Goal: Task Accomplishment & Management: Use online tool/utility

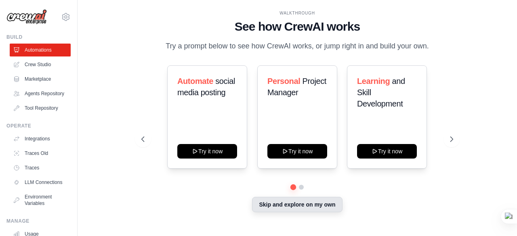
click at [305, 211] on button "Skip and explore on my own" at bounding box center [297, 204] width 90 height 15
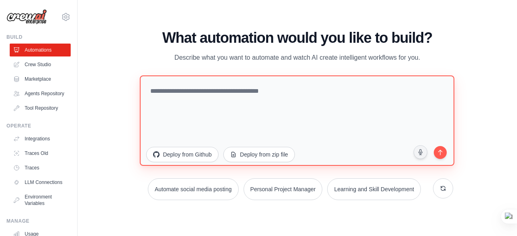
click at [215, 103] on textarea at bounding box center [297, 120] width 315 height 90
paste textarea "**********"
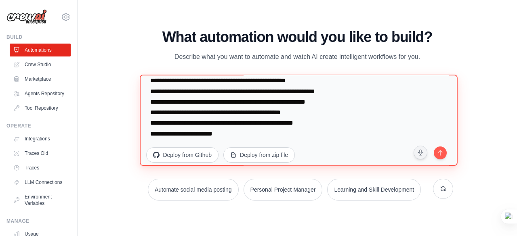
scroll to position [1232, 0]
type textarea "**********"
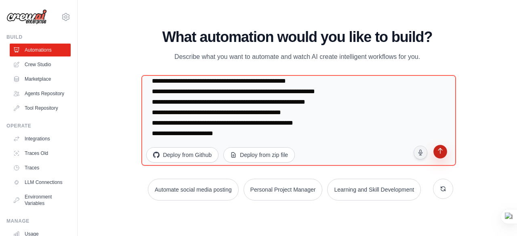
click at [441, 153] on icon "submit" at bounding box center [440, 152] width 8 height 8
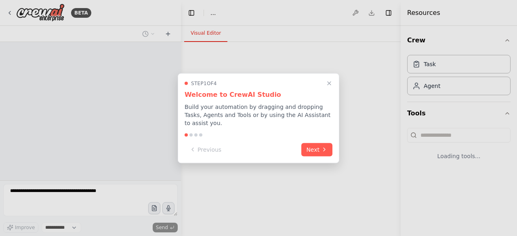
select select "****"
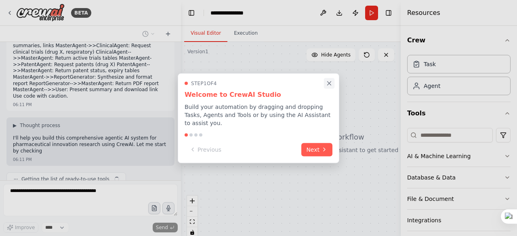
click at [329, 87] on icon "Close walkthrough" at bounding box center [328, 83] width 7 height 7
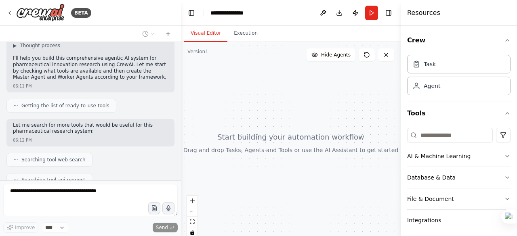
scroll to position [609, 0]
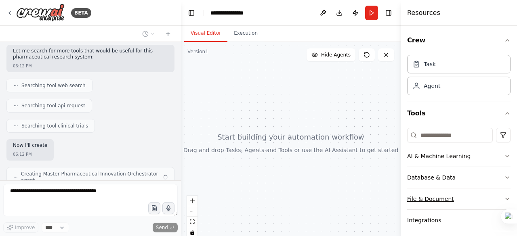
click at [475, 199] on button "File & Document" at bounding box center [458, 199] width 103 height 21
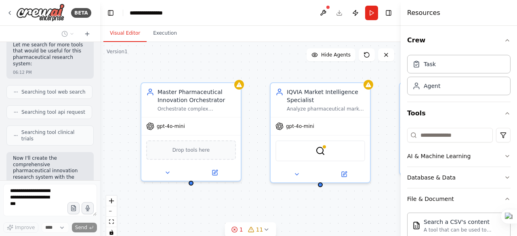
scroll to position [1576, 0]
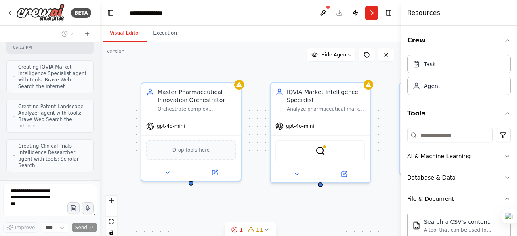
drag, startPoint x: 179, startPoint y: 135, endPoint x: 48, endPoint y: 133, distance: 131.2
click at [48, 133] on div "BETA Utilize this framework to define the Master Agent and Worker Agents, assig…" at bounding box center [50, 118] width 100 height 236
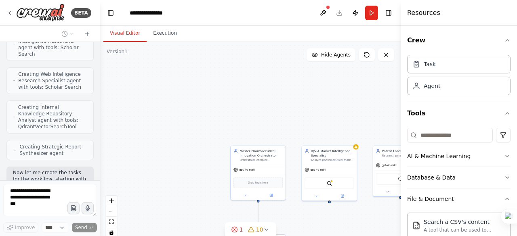
scroll to position [1714, 0]
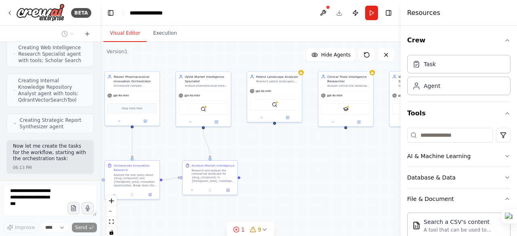
drag, startPoint x: 174, startPoint y: 155, endPoint x: 53, endPoint y: 80, distance: 142.4
click at [53, 80] on div "BETA Utilize this framework to define the Master Agent and Worker Agents, assig…" at bounding box center [258, 118] width 517 height 236
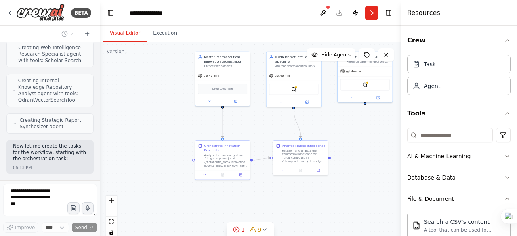
scroll to position [1740, 0]
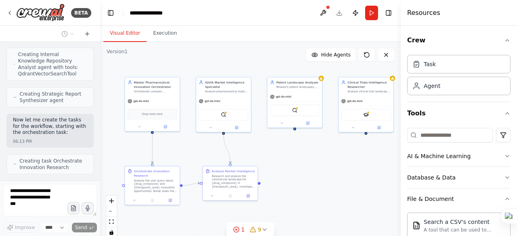
drag, startPoint x: 305, startPoint y: 164, endPoint x: 321, endPoint y: 169, distance: 17.5
click at [321, 169] on div ".deletable-edge-delete-btn { width: 20px; height: 20px; border: 0px solid #ffff…" at bounding box center [250, 143] width 300 height 202
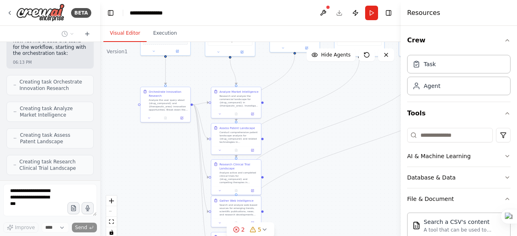
scroll to position [1852, 0]
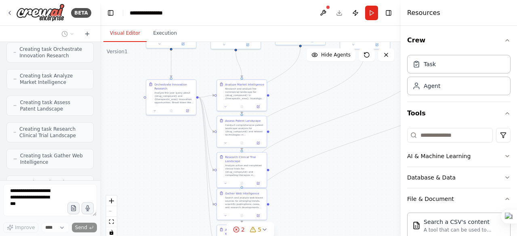
drag, startPoint x: 381, startPoint y: 228, endPoint x: 384, endPoint y: 143, distance: 85.2
click at [384, 143] on div ".deletable-edge-delete-btn { width: 20px; height: 20px; border: 0px solid #ffff…" at bounding box center [250, 143] width 300 height 202
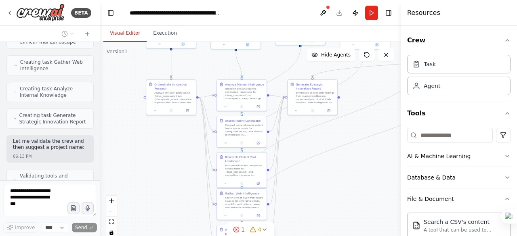
scroll to position [1939, 0]
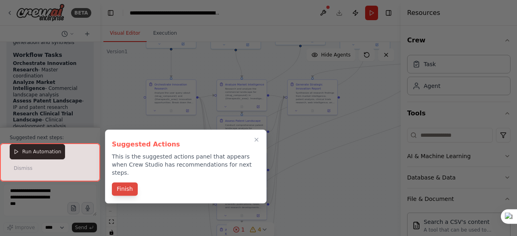
click at [122, 184] on button "Finish" at bounding box center [125, 188] width 26 height 13
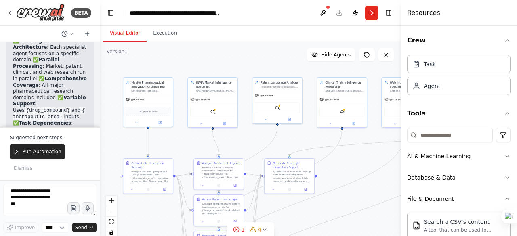
drag, startPoint x: 195, startPoint y: 176, endPoint x: 180, endPoint y: 246, distance: 71.2
click at [180, 236] on html "BETA Utilize this framework to define the Master Agent and Worker Agents, assig…" at bounding box center [258, 118] width 517 height 236
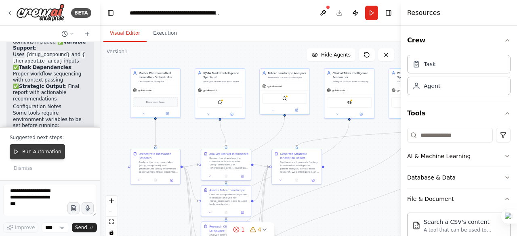
click at [36, 159] on button "Run Automation" at bounding box center [37, 151] width 55 height 15
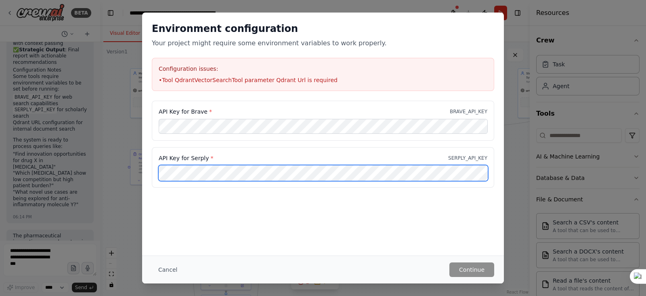
scroll to position [2634, 0]
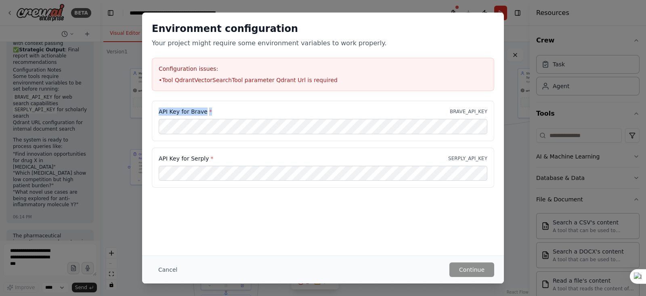
drag, startPoint x: 214, startPoint y: 108, endPoint x: 145, endPoint y: 104, distance: 69.2
click at [145, 104] on div "API Key for Brave * BRAVE_API_KEY API Key for Serply * SERPLY_API_KEY" at bounding box center [323, 149] width 362 height 96
copy label "API Key for Brave *"
click at [168, 236] on button "Cancel" at bounding box center [168, 269] width 32 height 15
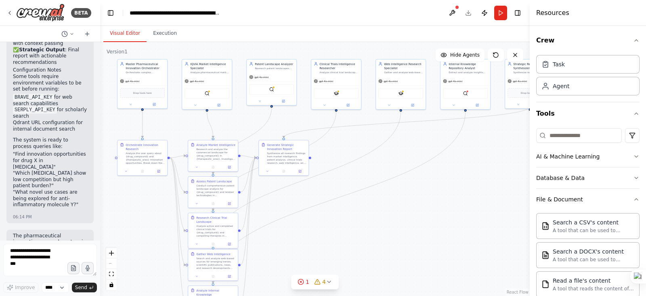
drag, startPoint x: 478, startPoint y: 221, endPoint x: 465, endPoint y: 211, distance: 16.4
click at [465, 211] on div ".deletable-edge-delete-btn { width: 20px; height: 20px; border: 0px solid #ffff…" at bounding box center [315, 169] width 430 height 254
click at [466, 11] on header "**********" at bounding box center [315, 13] width 430 height 26
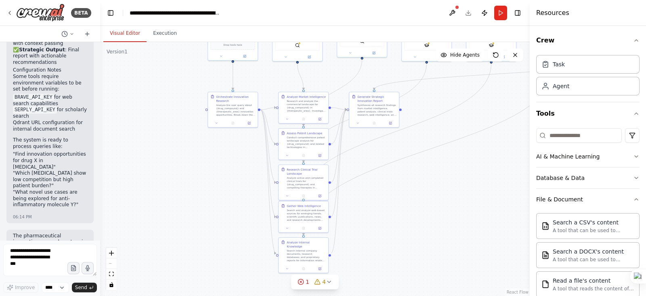
drag, startPoint x: 415, startPoint y: 235, endPoint x: 505, endPoint y: 188, distance: 100.8
click at [505, 188] on div ".deletable-edge-delete-btn { width: 20px; height: 20px; border: 0px solid #ffff…" at bounding box center [315, 169] width 430 height 254
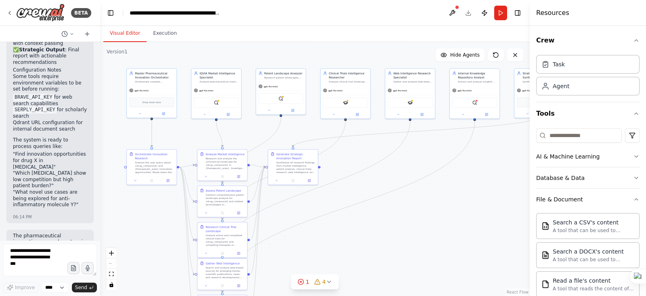
drag, startPoint x: 340, startPoint y: 247, endPoint x: 260, endPoint y: 304, distance: 98.1
click at [260, 236] on html "BETA Utilize this framework to define the Master Agent and Worker Agents, assig…" at bounding box center [323, 148] width 646 height 296
click at [447, 12] on button at bounding box center [452, 13] width 13 height 15
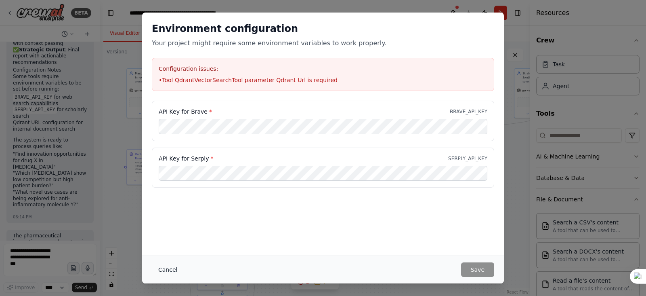
click at [164, 236] on button "Cancel" at bounding box center [168, 269] width 32 height 15
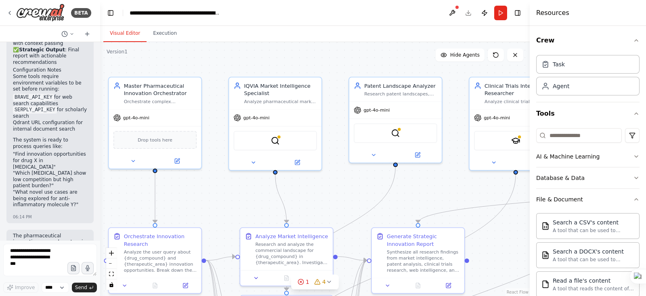
drag, startPoint x: 197, startPoint y: 143, endPoint x: 229, endPoint y: 203, distance: 67.9
click at [229, 203] on div ".deletable-edge-delete-btn { width: 20px; height: 20px; border: 0px solid #ffff…" at bounding box center [315, 169] width 430 height 254
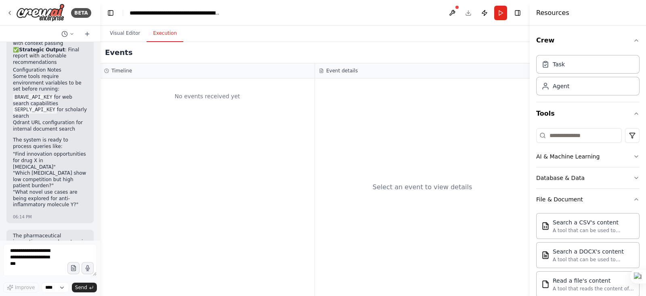
click at [162, 34] on button "Execution" at bounding box center [165, 33] width 37 height 17
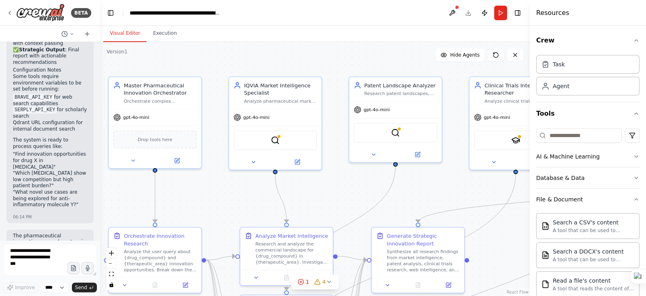
click at [125, 34] on button "Visual Editor" at bounding box center [124, 33] width 43 height 17
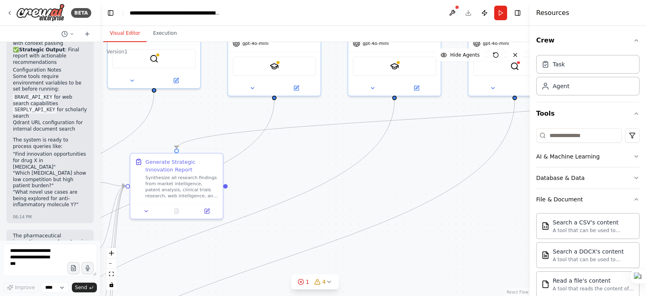
drag, startPoint x: 434, startPoint y: 199, endPoint x: 189, endPoint y: 126, distance: 255.6
click at [189, 126] on div ".deletable-edge-delete-btn { width: 20px; height: 20px; border: 0px solid #ffff…" at bounding box center [315, 169] width 430 height 254
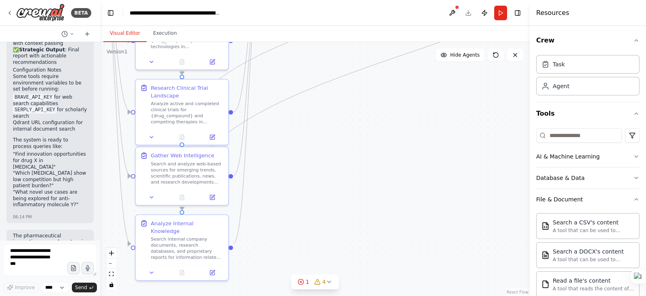
drag, startPoint x: 505, startPoint y: 271, endPoint x: 644, endPoint y: 45, distance: 265.2
click at [516, 45] on div "BETA Utilize this framework to define the Master Agent and Worker Agents, assig…" at bounding box center [323, 148] width 646 height 296
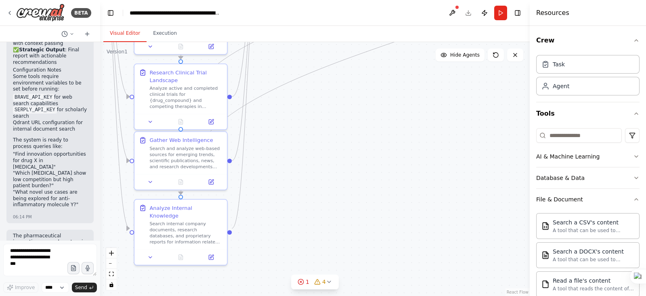
click at [468, 89] on div ".deletable-edge-delete-btn { width: 20px; height: 20px; border: 0px solid #ffff…" at bounding box center [315, 169] width 430 height 254
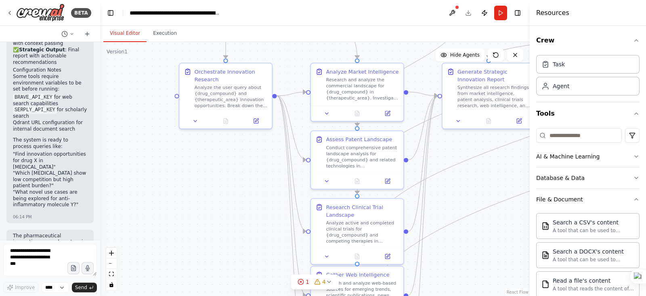
drag, startPoint x: 379, startPoint y: 174, endPoint x: 554, endPoint y: 309, distance: 220.5
click at [516, 236] on html "BETA Utilize this framework to define the Master Agent and Worker Agents, assig…" at bounding box center [323, 148] width 646 height 296
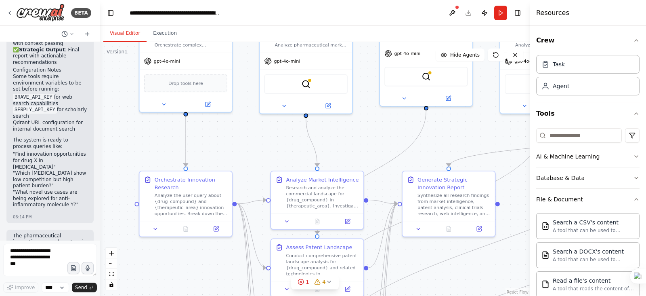
drag, startPoint x: 495, startPoint y: 211, endPoint x: 456, endPoint y: 318, distance: 113.3
click at [456, 236] on html "BETA Utilize this framework to define the Master Agent and Worker Agents, assig…" at bounding box center [323, 148] width 646 height 296
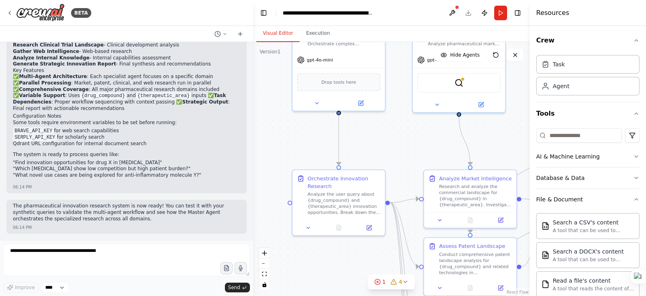
scroll to position [1061, 0]
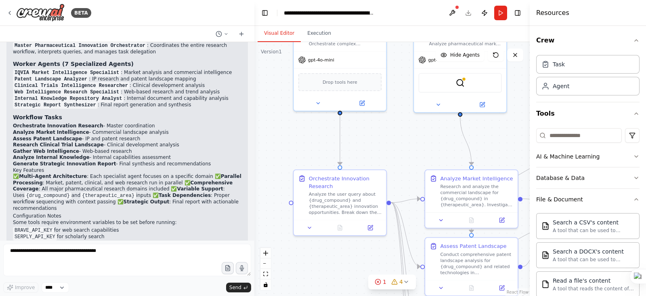
drag, startPoint x: 99, startPoint y: 173, endPoint x: 254, endPoint y: 207, distance: 159.2
click at [254, 207] on div "BETA Utilize this framework to define the Master Agent and Worker Agents, assig…" at bounding box center [323, 148] width 646 height 296
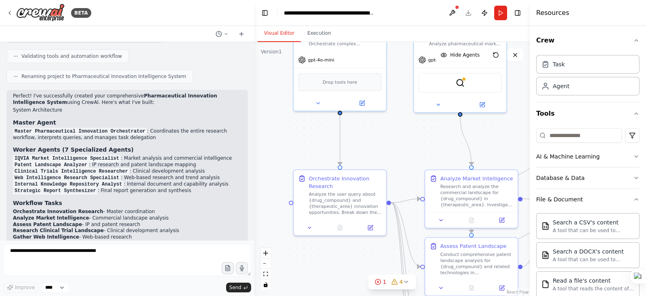
scroll to position [1126, 0]
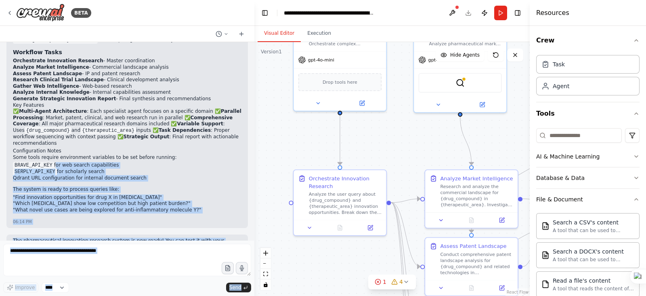
drag, startPoint x: 51, startPoint y: 131, endPoint x: 0, endPoint y: 133, distance: 51.3
click at [0, 133] on div "BETA Utilize this framework to define the Master Agent and Worker Agents, assig…" at bounding box center [127, 148] width 254 height 296
click at [159, 168] on li "SERPLY_API_KEY for scholarly search" at bounding box center [127, 171] width 229 height 6
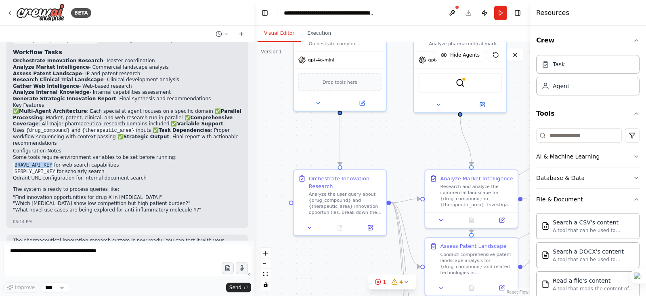
drag, startPoint x: 14, startPoint y: 130, endPoint x: 50, endPoint y: 130, distance: 35.9
click at [50, 161] on code "BRAVE_API_KEY" at bounding box center [33, 164] width 41 height 7
copy code "BRAVE_API_KEY"
click at [243, 162] on div "Utilize this framework to define the Master Agent and Worker Agents, assigning …" at bounding box center [127, 141] width 254 height 198
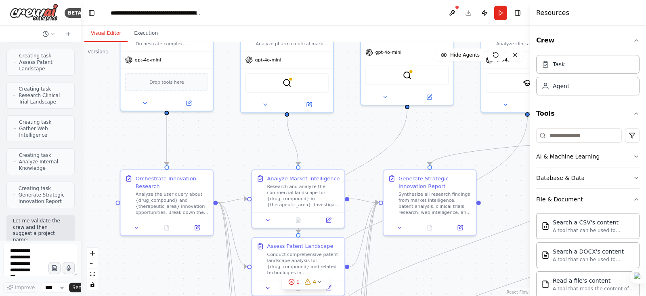
scroll to position [3298, 0]
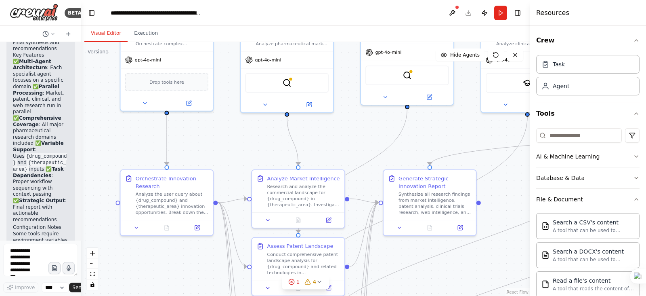
drag, startPoint x: 252, startPoint y: 159, endPoint x: 59, endPoint y: 165, distance: 193.1
click at [59, 165] on div "BETA Utilize this framework to define the Master Agent and Worker Agents, assig…" at bounding box center [40, 148] width 81 height 296
click at [516, 57] on button at bounding box center [515, 54] width 16 height 13
click at [516, 55] on icon at bounding box center [515, 55] width 6 height 6
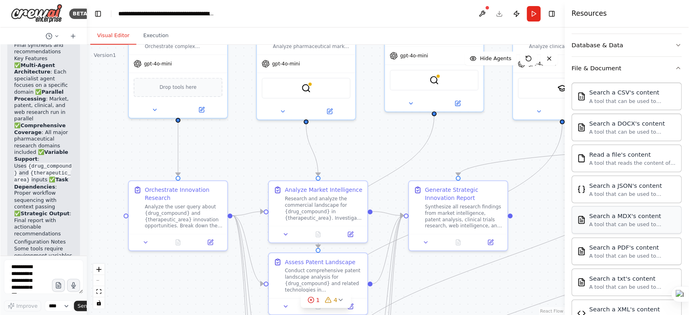
scroll to position [136, 0]
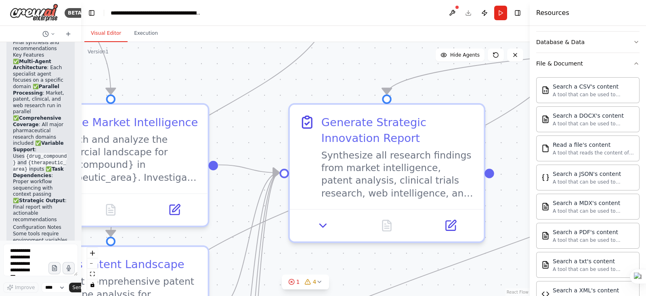
click at [464, 236] on div ".deletable-edge-delete-btn { width: 20px; height: 20px; border: 0px solid #ffff…" at bounding box center [305, 169] width 449 height 254
click at [466, 236] on div ".deletable-edge-delete-btn { width: 20px; height: 20px; border: 0px solid #ffff…" at bounding box center [305, 169] width 449 height 254
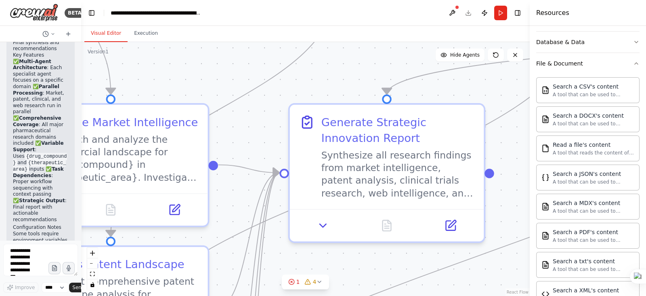
click at [466, 236] on div ".deletable-edge-delete-btn { width: 20px; height: 20px; border: 0px solid #ffff…" at bounding box center [305, 169] width 449 height 254
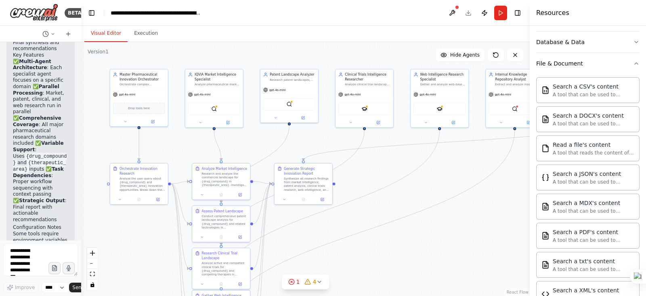
drag, startPoint x: 504, startPoint y: 251, endPoint x: 356, endPoint y: 188, distance: 161.2
click at [356, 188] on div ".deletable-edge-delete-btn { width: 20px; height: 20px; border: 0px solid #ffff…" at bounding box center [305, 169] width 449 height 254
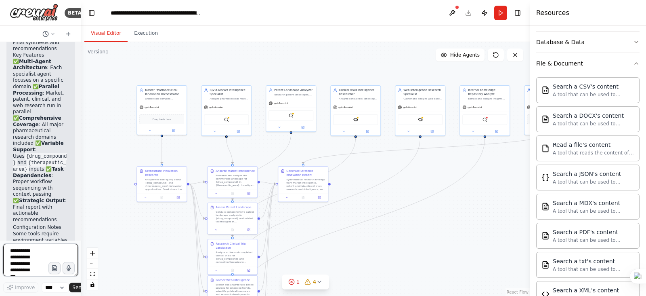
click at [36, 236] on textarea at bounding box center [40, 259] width 75 height 32
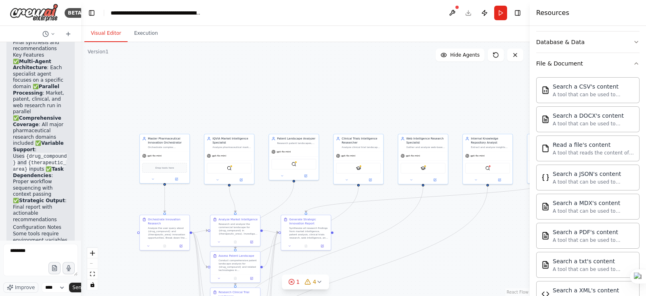
drag, startPoint x: 470, startPoint y: 181, endPoint x: 472, endPoint y: 228, distance: 46.5
click at [472, 228] on div ".deletable-edge-delete-btn { width: 20px; height: 20px; border: 0px solid #ffff…" at bounding box center [305, 169] width 449 height 254
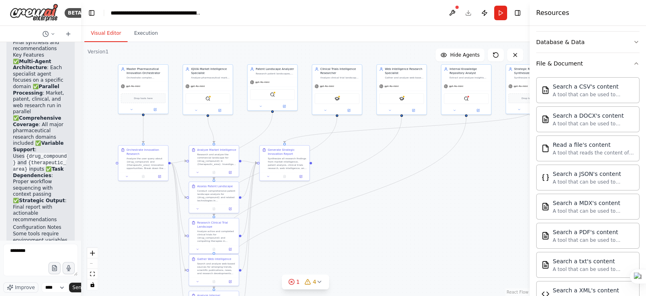
drag, startPoint x: 404, startPoint y: 126, endPoint x: 384, endPoint y: 59, distance: 70.9
click at [384, 59] on div ".deletable-edge-delete-btn { width: 20px; height: 20px; border: 0px solid #ffff…" at bounding box center [305, 169] width 449 height 254
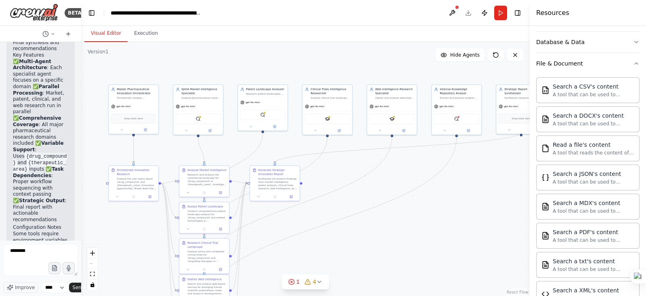
drag, startPoint x: 302, startPoint y: 232, endPoint x: 293, endPoint y: 252, distance: 22.4
click at [293, 236] on div ".deletable-edge-delete-btn { width: 20px; height: 20px; border: 0px solid #ffff…" at bounding box center [305, 169] width 449 height 254
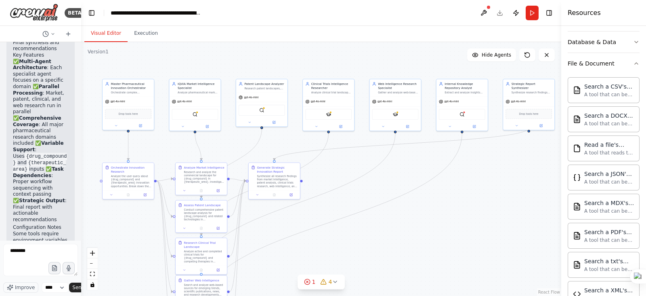
drag, startPoint x: 530, startPoint y: 205, endPoint x: 645, endPoint y: 203, distance: 115.5
click at [516, 203] on html "BETA Utilize this framework to define the Master Agent and Worker Agents, assig…" at bounding box center [323, 148] width 646 height 296
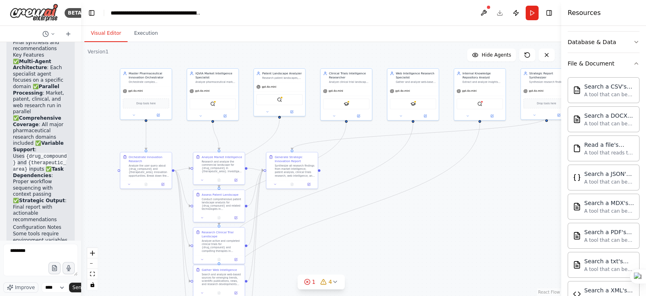
drag, startPoint x: 429, startPoint y: 207, endPoint x: 444, endPoint y: 195, distance: 19.5
click at [444, 195] on div ".deletable-edge-delete-btn { width: 20px; height: 20px; border: 0px solid #ffff…" at bounding box center [321, 169] width 480 height 254
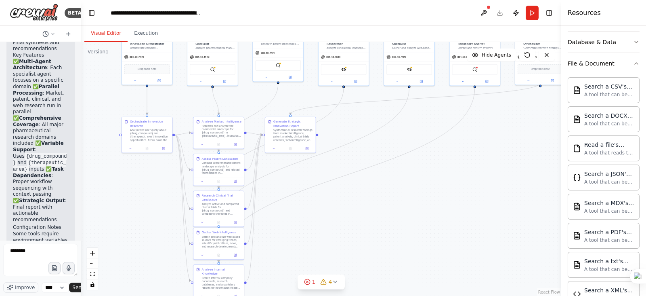
drag, startPoint x: 444, startPoint y: 195, endPoint x: 442, endPoint y: 160, distance: 34.4
click at [442, 160] on div ".deletable-edge-delete-btn { width: 20px; height: 20px; border: 0px solid #ffff…" at bounding box center [321, 169] width 480 height 254
click at [436, 148] on div ".deletable-edge-delete-btn { width: 20px; height: 20px; border: 0px solid #ffff…" at bounding box center [321, 169] width 480 height 254
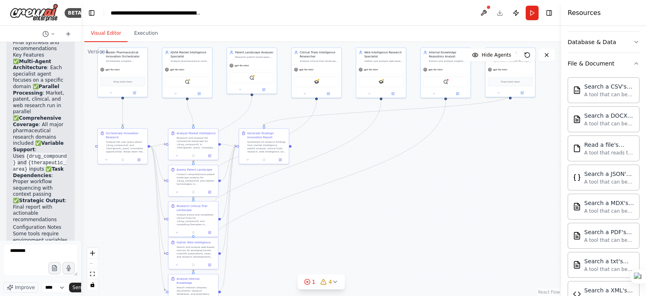
drag, startPoint x: 428, startPoint y: 168, endPoint x: 400, endPoint y: 180, distance: 31.0
click at [400, 180] on div ".deletable-edge-delete-btn { width: 20px; height: 20px; border: 0px solid #ffff…" at bounding box center [321, 169] width 480 height 254
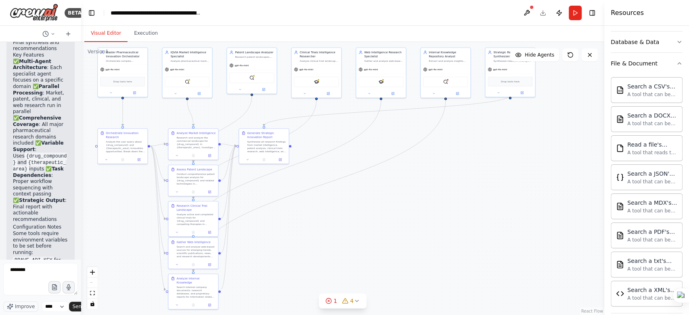
scroll to position [136, 0]
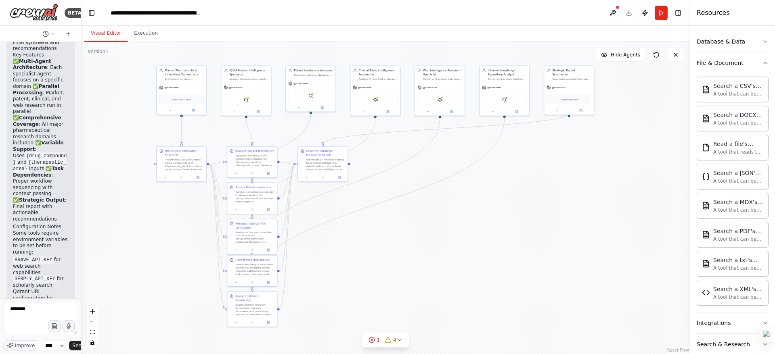
drag, startPoint x: 452, startPoint y: 218, endPoint x: 512, endPoint y: 236, distance: 62.2
click at [512, 236] on div ".deletable-edge-delete-btn { width: 20px; height: 20px; border: 0px solid #ffff…" at bounding box center [385, 198] width 609 height 312
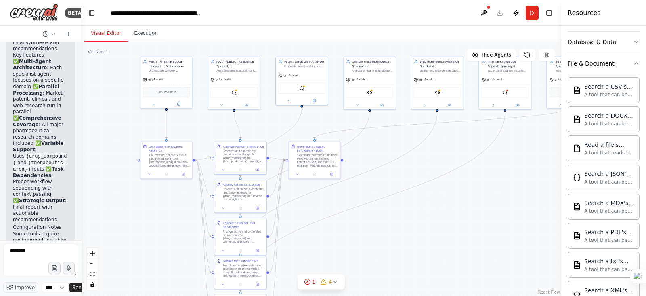
scroll to position [136, 0]
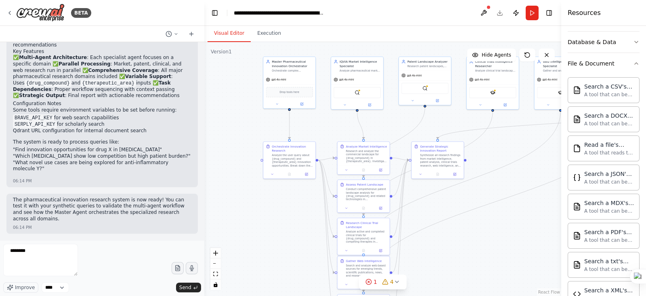
drag, startPoint x: 78, startPoint y: 182, endPoint x: 210, endPoint y: 194, distance: 132.5
click at [210, 194] on div "BETA Utilize this framework to define the Master Agent and Worker Agents, assig…" at bounding box center [323, 148] width 646 height 296
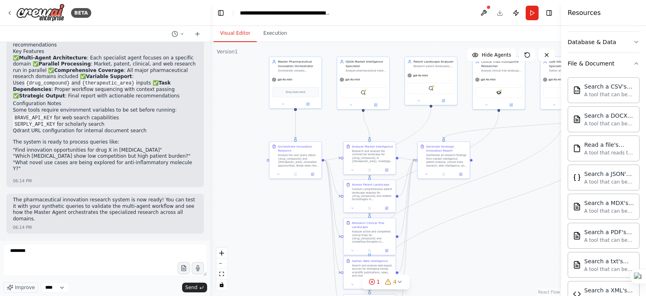
scroll to position [1260, 0]
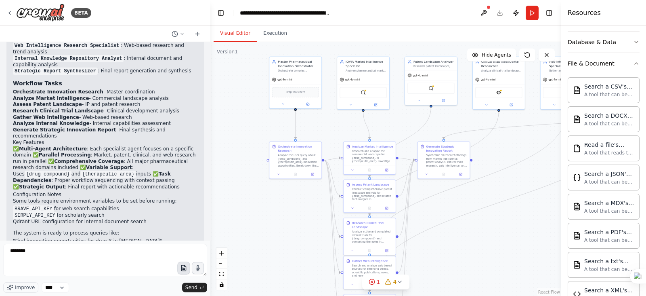
click at [183, 236] on icon "button" at bounding box center [183, 267] width 7 height 7
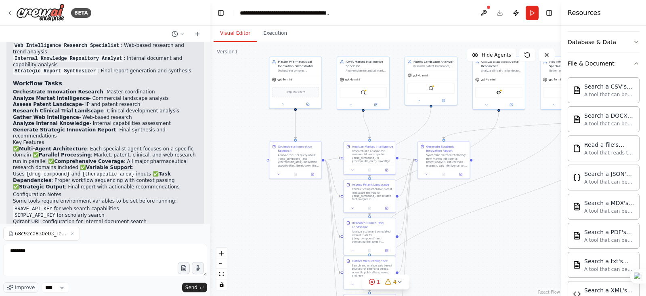
scroll to position [1289, 0]
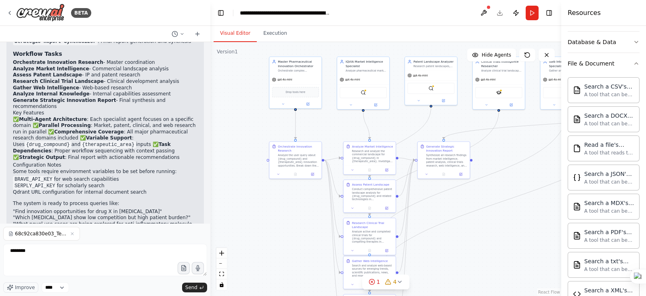
click at [498, 11] on header "**********" at bounding box center [385, 13] width 351 height 26
click at [516, 11] on button "Toggle Right Sidebar" at bounding box center [548, 12] width 11 height 11
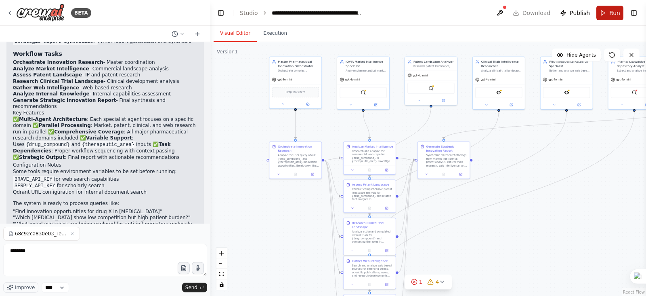
click at [516, 8] on button "Run" at bounding box center [609, 13] width 27 height 15
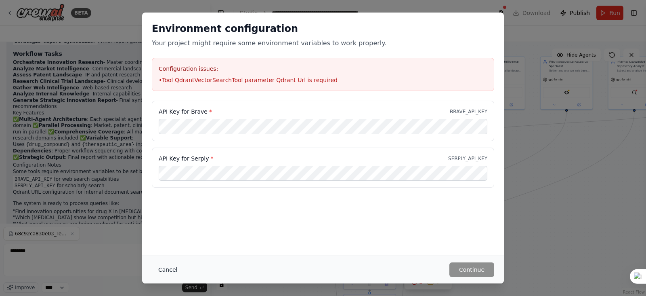
click at [154, 236] on button "Cancel" at bounding box center [168, 269] width 32 height 15
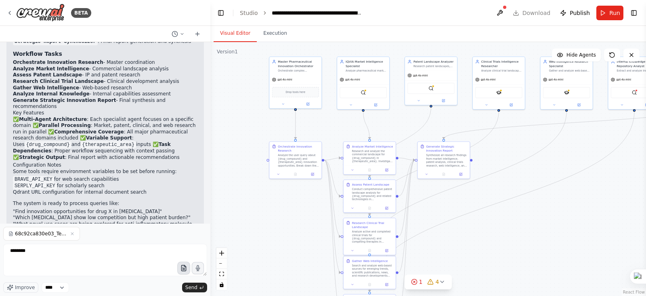
click at [180, 236] on icon "button" at bounding box center [183, 267] width 7 height 7
click at [516, 13] on button "Publish" at bounding box center [575, 13] width 36 height 15
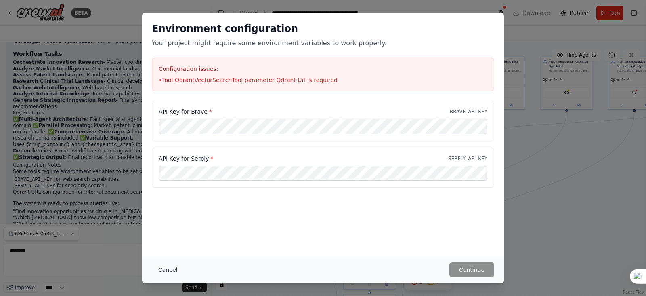
click at [159, 236] on button "Cancel" at bounding box center [168, 269] width 32 height 15
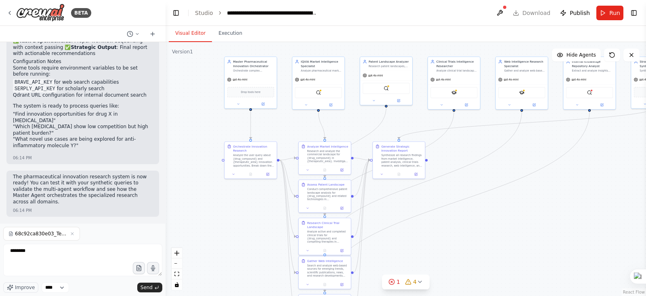
scroll to position [1525, 0]
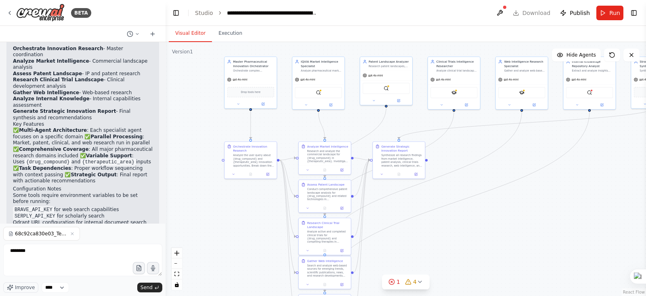
drag, startPoint x: 207, startPoint y: 167, endPoint x: 166, endPoint y: 163, distance: 41.0
click at [166, 163] on div "BETA Utilize this framework to define the Master Agent and Worker Agents, assig…" at bounding box center [323, 148] width 646 height 296
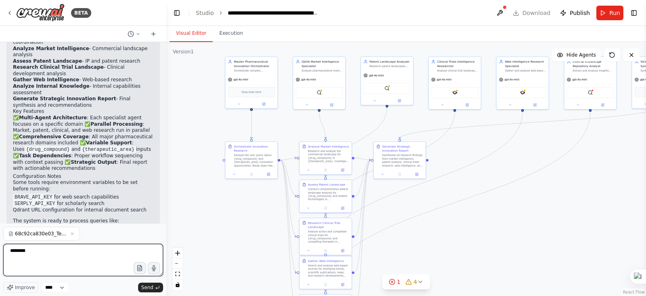
click at [73, 236] on textarea "*******" at bounding box center [83, 259] width 160 height 32
type textarea "*"
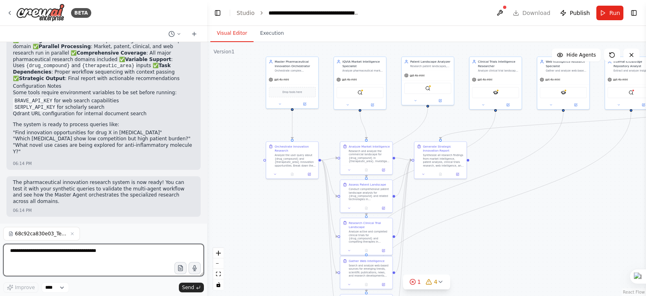
scroll to position [1308, 0]
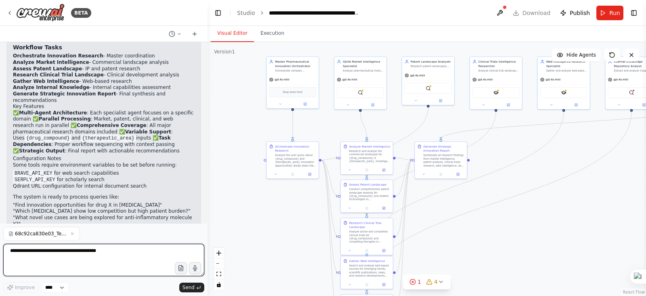
drag, startPoint x: 163, startPoint y: 163, endPoint x: 208, endPoint y: 179, distance: 47.1
click at [208, 179] on div "BETA Utilize this framework to define the Master Agent and Worker Agents, assig…" at bounding box center [323, 148] width 646 height 296
click at [101, 236] on textarea at bounding box center [103, 259] width 201 height 32
click at [95, 236] on textarea at bounding box center [103, 259] width 201 height 32
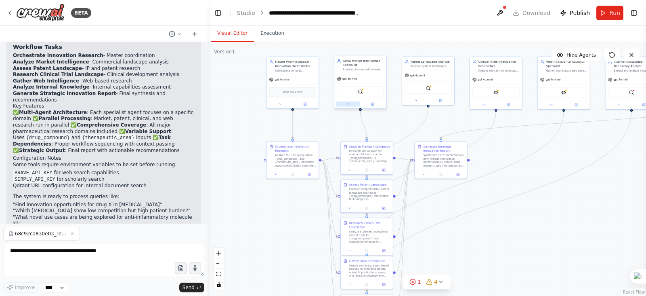
click at [350, 103] on button at bounding box center [348, 103] width 24 height 5
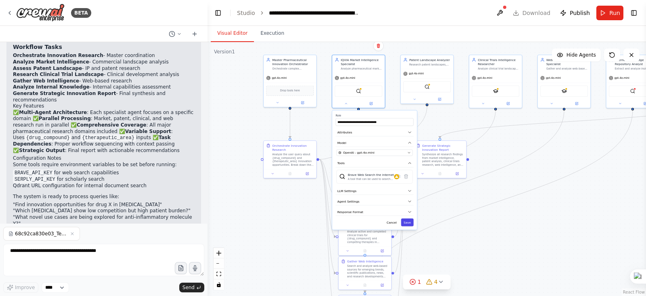
click at [409, 222] on button "Save" at bounding box center [407, 222] width 13 height 8
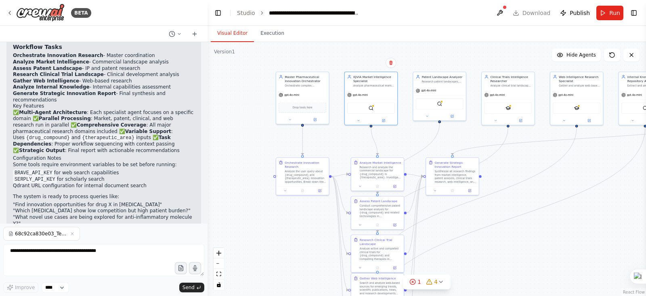
drag, startPoint x: 468, startPoint y: 188, endPoint x: 482, endPoint y: 207, distance: 23.9
click at [482, 207] on div ".deletable-edge-delete-btn { width: 20px; height: 20px; border: 0px solid #ffff…" at bounding box center [427, 169] width 438 height 254
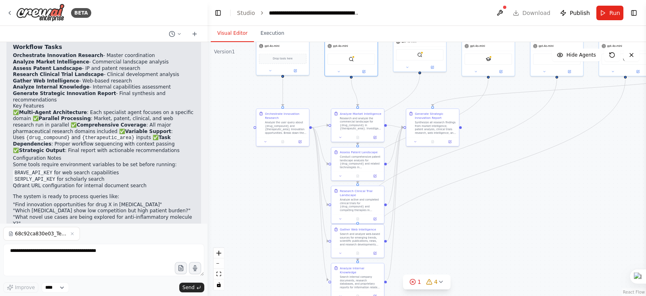
drag, startPoint x: 482, startPoint y: 207, endPoint x: 467, endPoint y: 155, distance: 54.4
click at [467, 155] on div ".deletable-edge-delete-btn { width: 20px; height: 20px; border: 0px solid #ffff…" at bounding box center [427, 169] width 438 height 254
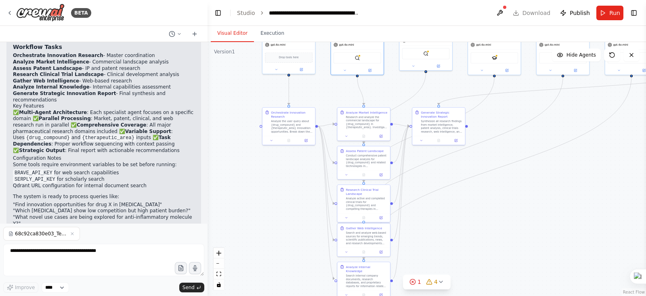
click at [497, 10] on header "**********" at bounding box center [427, 13] width 438 height 26
click at [507, 8] on div at bounding box center [504, 7] width 5 height 5
click at [505, 8] on button at bounding box center [499, 13] width 13 height 15
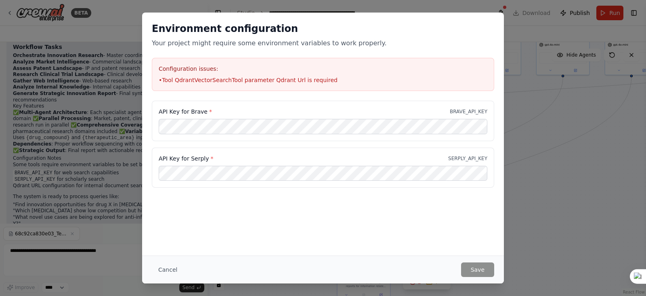
click at [516, 179] on div "Environment configuration Your project might require some environment variables…" at bounding box center [323, 148] width 646 height 296
click at [161, 236] on button "Cancel" at bounding box center [168, 269] width 32 height 15
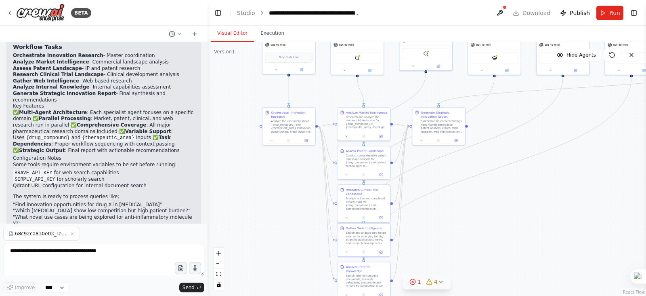
click at [444, 236] on button "1 4" at bounding box center [427, 281] width 48 height 15
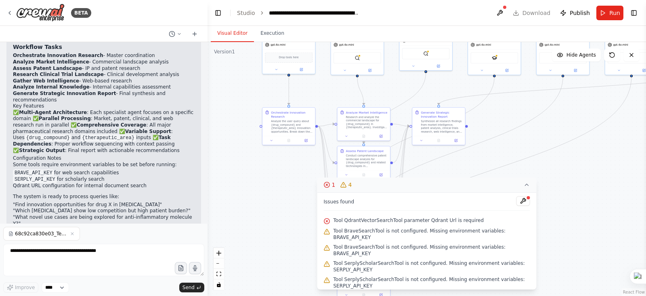
click at [516, 192] on button "1 4" at bounding box center [426, 184] width 219 height 15
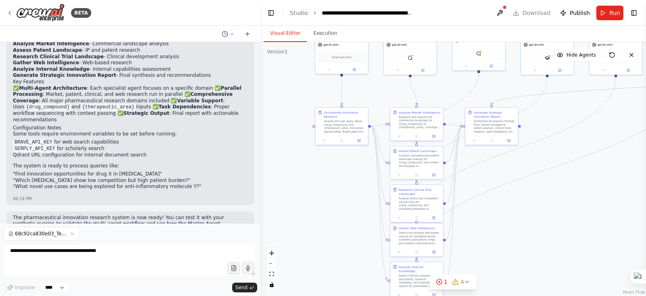
scroll to position [1124, 0]
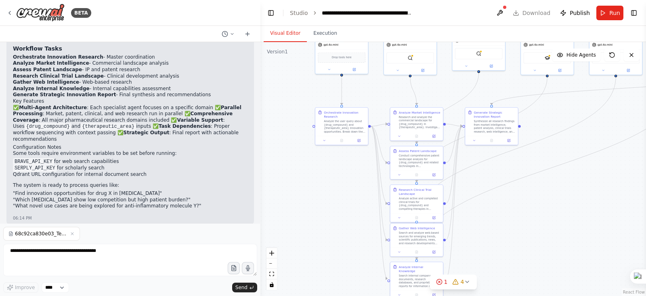
drag, startPoint x: 205, startPoint y: 176, endPoint x: 264, endPoint y: 175, distance: 59.3
click at [264, 175] on div "BETA Utilize this framework to define the Master Agent and Worker Agents, assig…" at bounding box center [323, 148] width 646 height 296
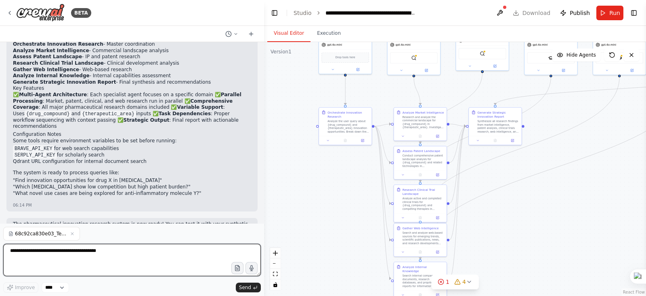
click at [99, 236] on textarea at bounding box center [132, 259] width 258 height 32
click at [164, 236] on textarea at bounding box center [132, 259] width 258 height 32
type textarea "**********"
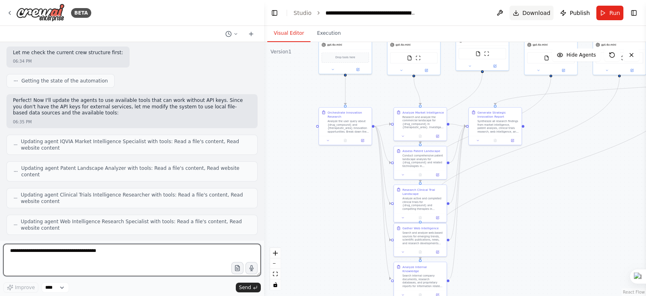
scroll to position [1530, 0]
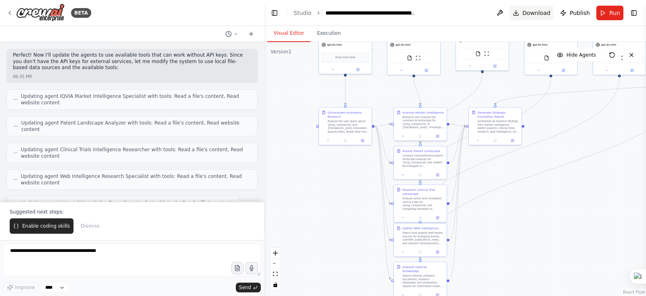
click at [516, 12] on span "Download" at bounding box center [536, 13] width 28 height 8
click at [45, 224] on span "Enable coding skills" at bounding box center [46, 225] width 48 height 6
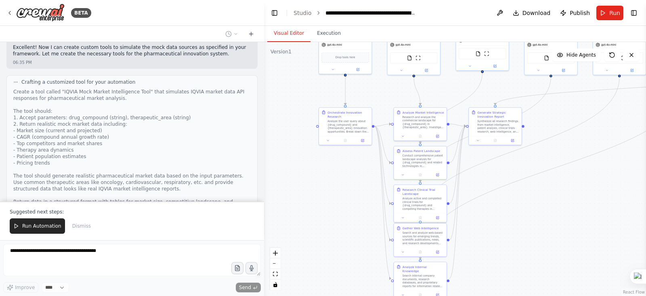
scroll to position [2082, 0]
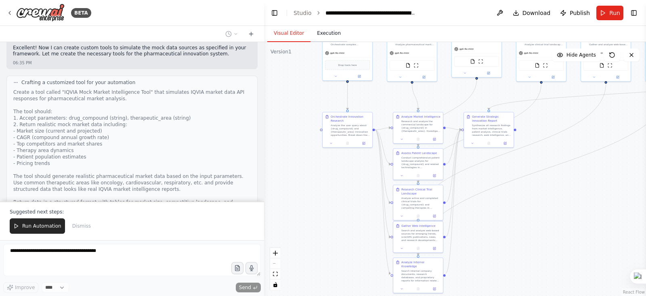
click at [321, 34] on button "Execution" at bounding box center [328, 33] width 37 height 17
click at [285, 26] on button "Visual Editor" at bounding box center [288, 33] width 43 height 17
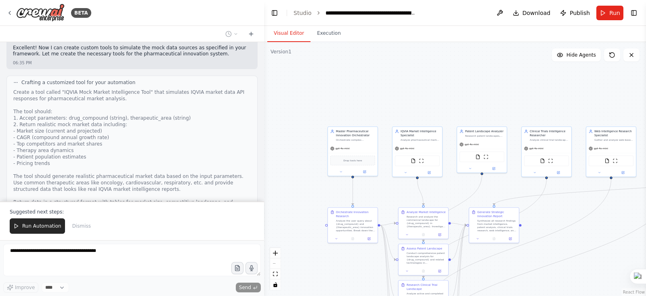
drag, startPoint x: 330, startPoint y: 195, endPoint x: 335, endPoint y: 288, distance: 93.0
click at [335, 236] on div ".deletable-edge-delete-btn { width: 20px; height: 20px; border: 0px solid #ffff…" at bounding box center [455, 169] width 382 height 254
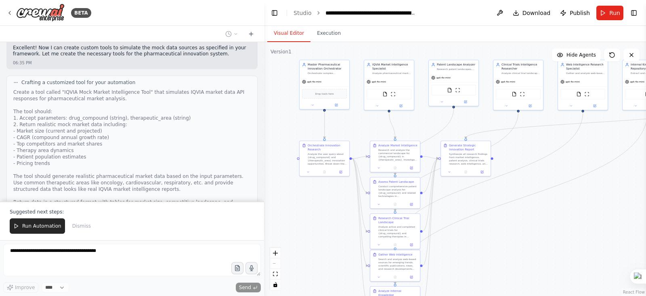
drag, startPoint x: 589, startPoint y: 273, endPoint x: 558, endPoint y: 209, distance: 71.7
click at [516, 209] on div ".deletable-edge-delete-btn { width: 20px; height: 20px; border: 0px solid #ffff…" at bounding box center [455, 169] width 382 height 254
click at [54, 224] on span "Run Automation" at bounding box center [41, 225] width 39 height 6
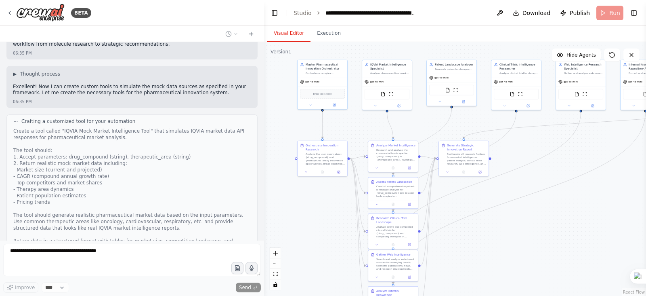
scroll to position [2089, 0]
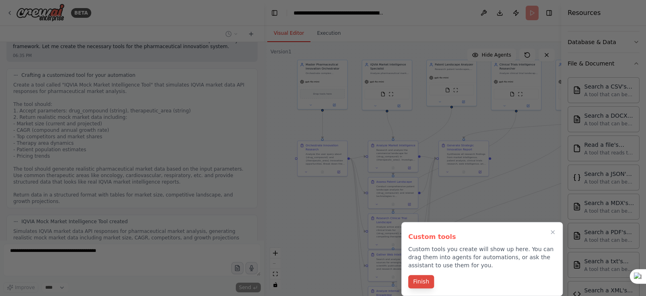
click at [424, 236] on button "Finish" at bounding box center [421, 281] width 26 height 13
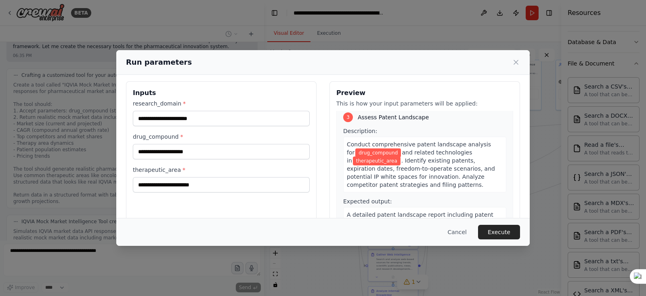
scroll to position [349, 0]
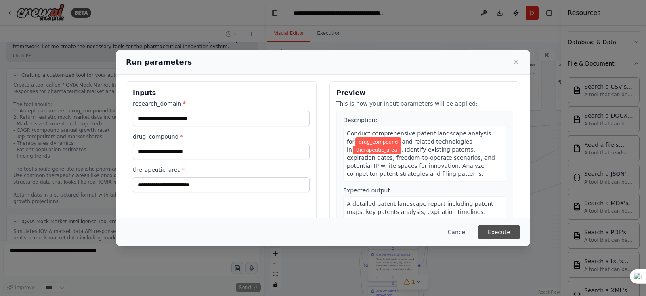
click at [505, 230] on button "Execute" at bounding box center [499, 231] width 42 height 15
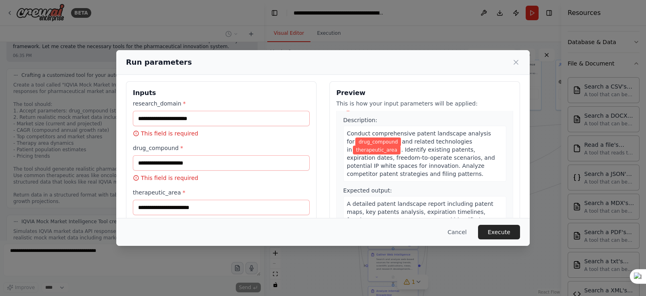
scroll to position [2235, 0]
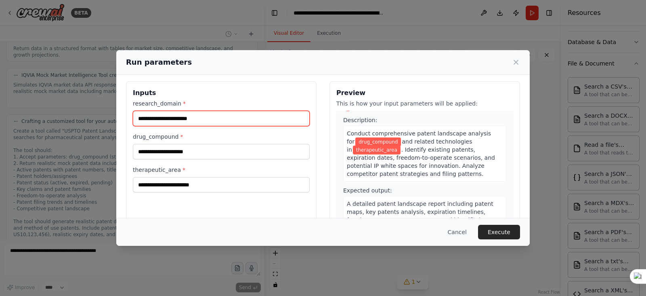
click at [258, 119] on input "research_domain *" at bounding box center [221, 118] width 177 height 15
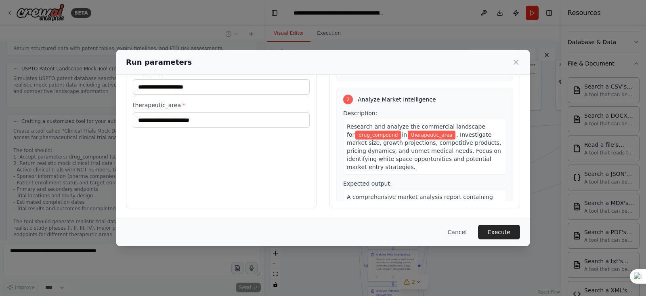
scroll to position [0, 0]
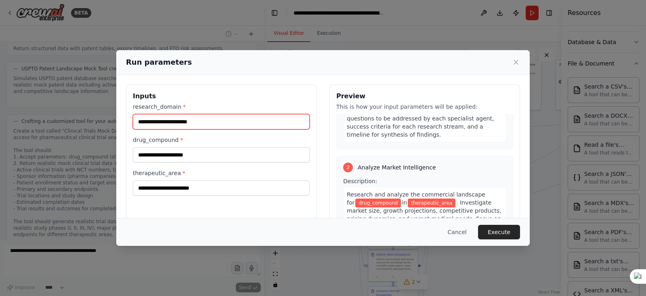
click at [217, 125] on input "research_domain *" at bounding box center [221, 121] width 177 height 15
type input "****"
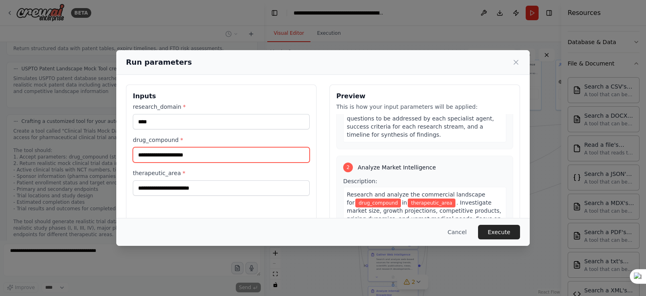
click at [211, 157] on input "drug_compound *" at bounding box center [221, 154] width 177 height 15
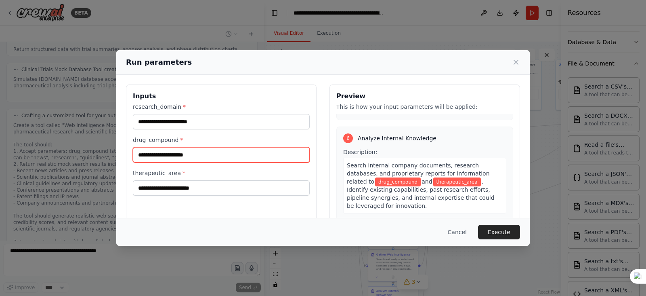
scroll to position [810, 0]
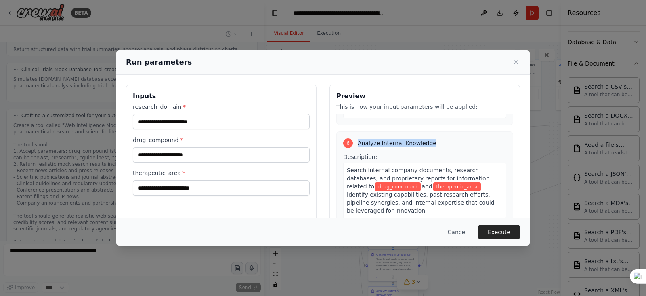
drag, startPoint x: 354, startPoint y: 140, endPoint x: 434, endPoint y: 138, distance: 80.4
click at [434, 138] on div "6 Analyze Internal Knowledge" at bounding box center [424, 143] width 163 height 10
copy span "Analyze Internal Knowledge"
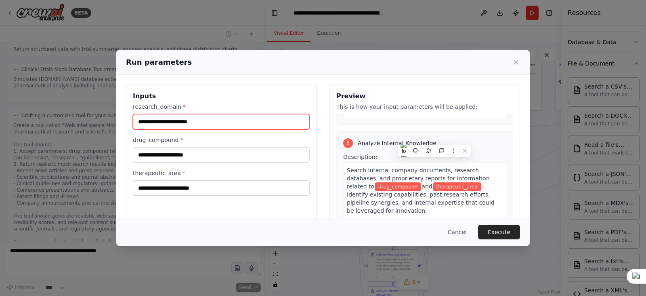
click at [234, 127] on input "research_domain *" at bounding box center [221, 121] width 177 height 15
paste input "**********"
type input "**********"
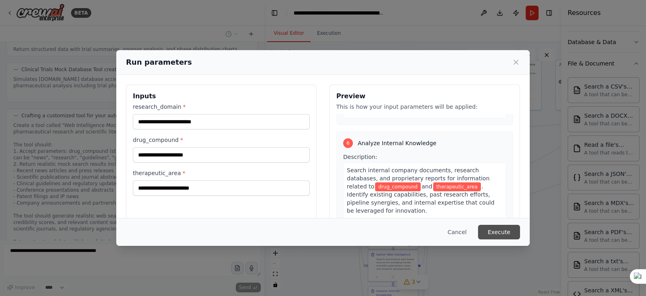
click at [493, 231] on button "Execute" at bounding box center [499, 231] width 42 height 15
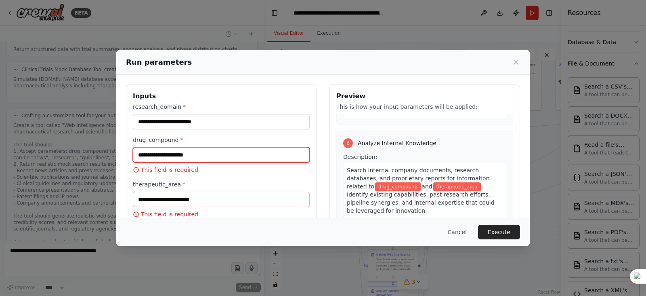
click at [256, 153] on input "drug_compound *" at bounding box center [221, 154] width 177 height 15
paste input "**********"
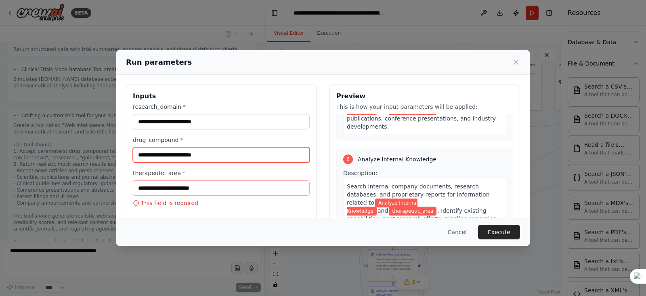
type input "**********"
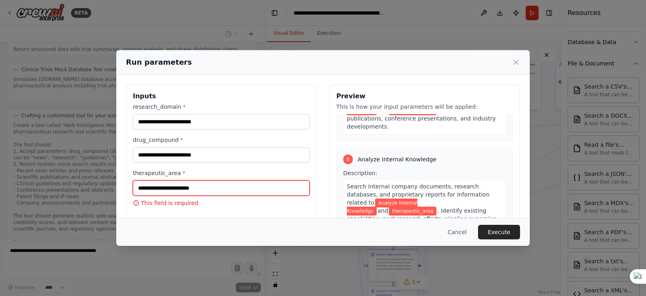
click at [192, 188] on input "therapeutic_area *" at bounding box center [221, 187] width 177 height 15
paste input "**********"
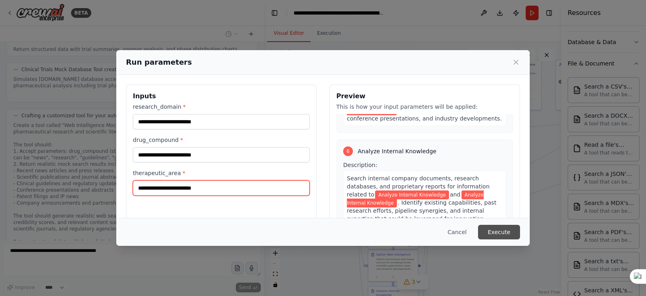
type input "**********"
click at [497, 226] on button "Execute" at bounding box center [499, 231] width 42 height 15
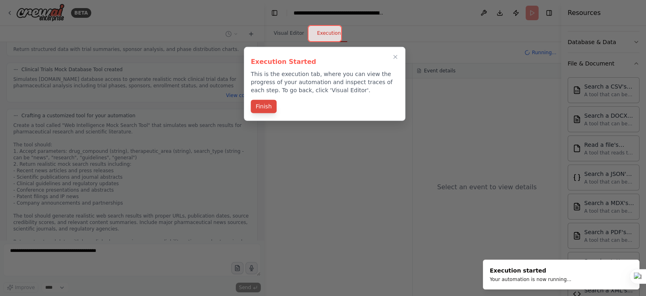
click at [257, 101] on button "Finish" at bounding box center [264, 106] width 26 height 13
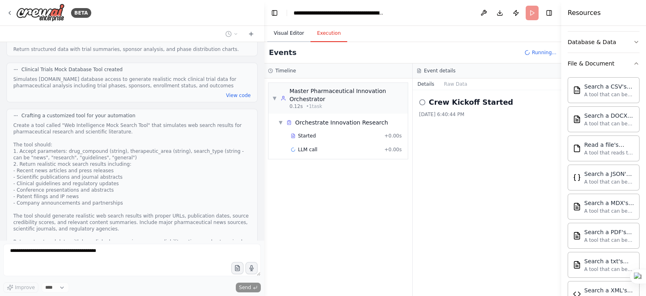
click at [286, 27] on button "Visual Editor" at bounding box center [288, 33] width 43 height 17
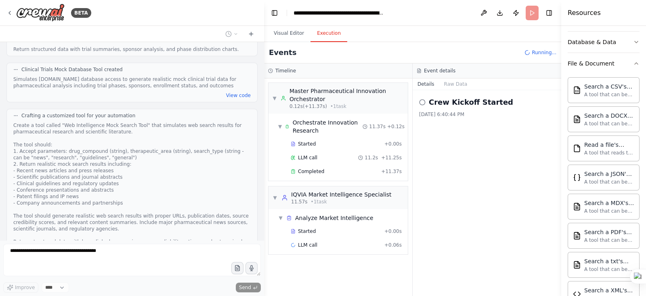
click at [333, 38] on button "Execution" at bounding box center [328, 33] width 37 height 17
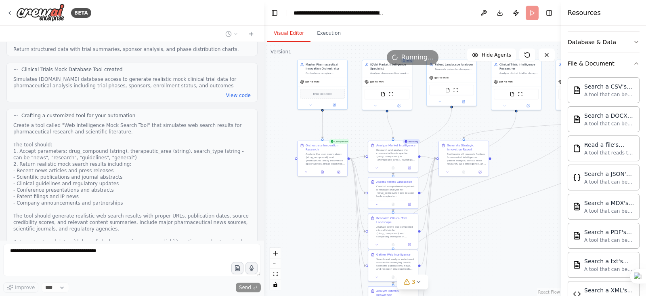
click at [294, 36] on button "Visual Editor" at bounding box center [288, 33] width 43 height 17
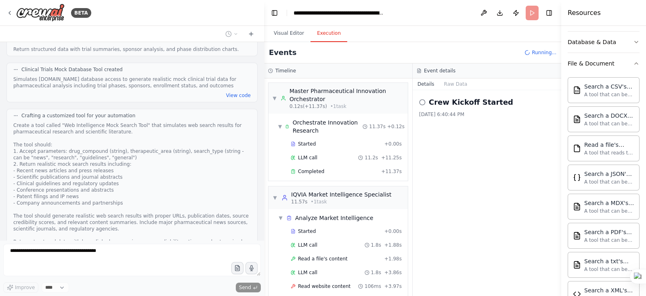
click at [327, 41] on button "Execution" at bounding box center [328, 33] width 37 height 17
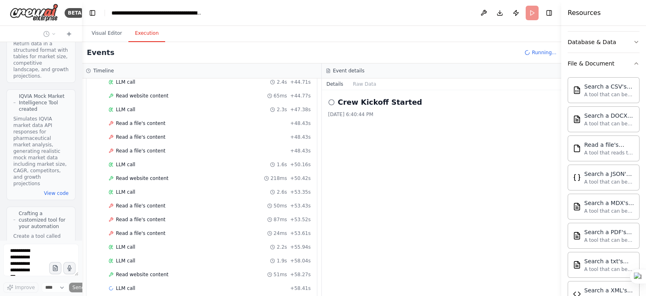
scroll to position [7519, 0]
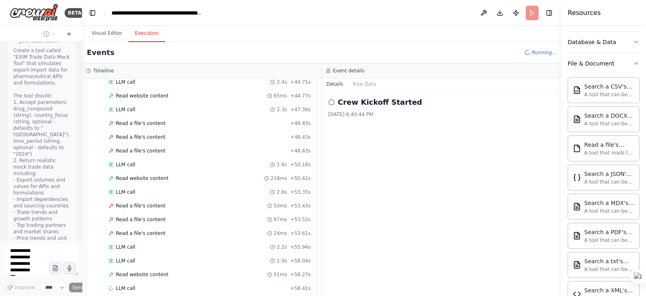
drag, startPoint x: 262, startPoint y: 175, endPoint x: 66, endPoint y: 165, distance: 196.1
click at [66, 165] on div "BETA Utilize this framework to define the Master Agent and Worker Agents, assig…" at bounding box center [41, 148] width 82 height 296
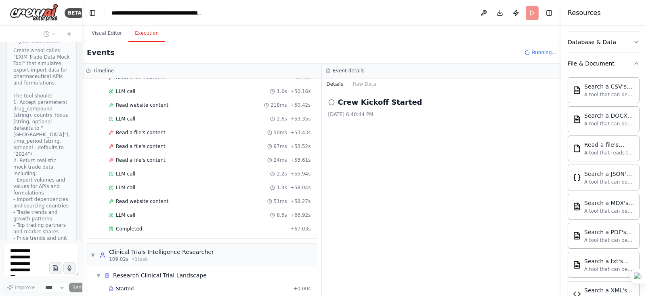
scroll to position [1006, 0]
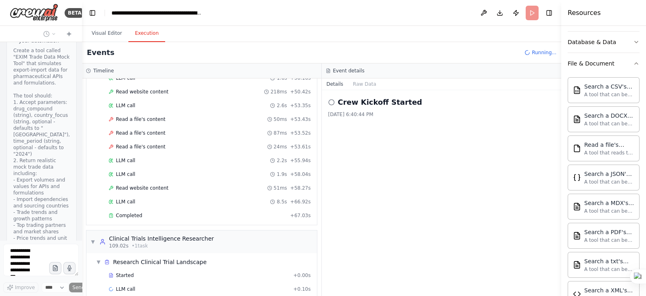
drag, startPoint x: 562, startPoint y: 208, endPoint x: 646, endPoint y: 204, distance: 84.1
click at [516, 204] on html "BETA Utilize this framework to define the Master Agent and Worker Agents, assig…" at bounding box center [323, 148] width 646 height 296
click at [516, 14] on button "Toggle Right Sidebar" at bounding box center [548, 12] width 11 height 11
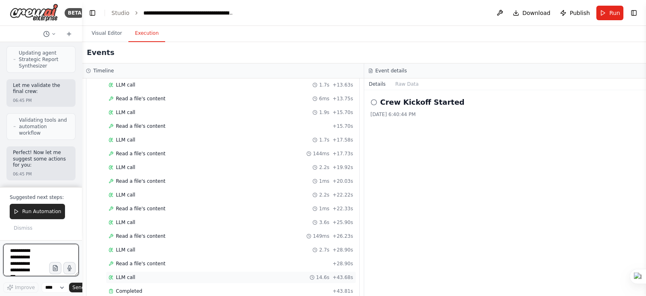
scroll to position [2207, 0]
click at [516, 11] on span "Publish" at bounding box center [580, 13] width 20 height 8
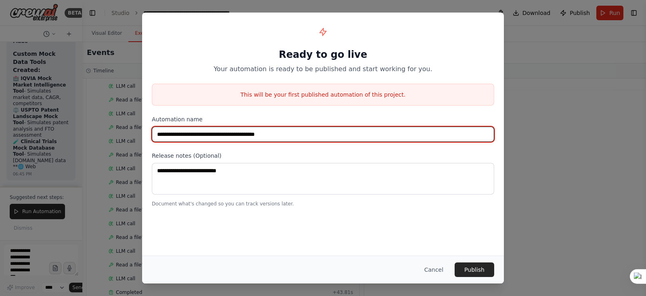
click at [306, 131] on input "**********" at bounding box center [323, 133] width 342 height 15
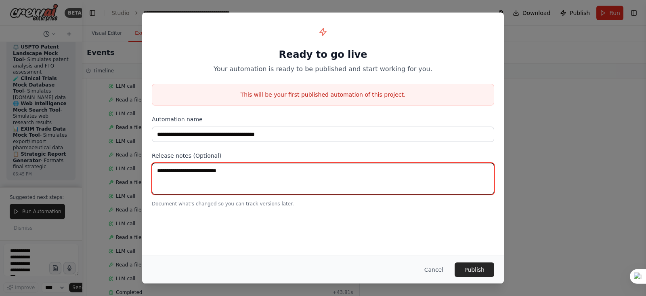
click at [270, 191] on textarea at bounding box center [323, 178] width 342 height 31
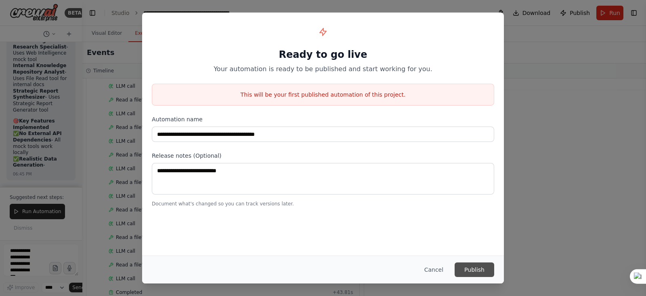
click at [473, 236] on button "Publish" at bounding box center [475, 269] width 40 height 15
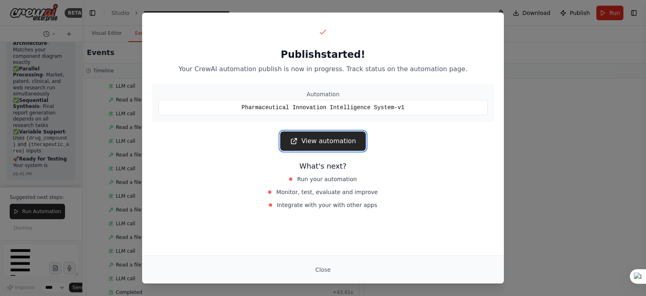
scroll to position [10341, 0]
click at [337, 144] on link "View automation" at bounding box center [322, 140] width 85 height 19
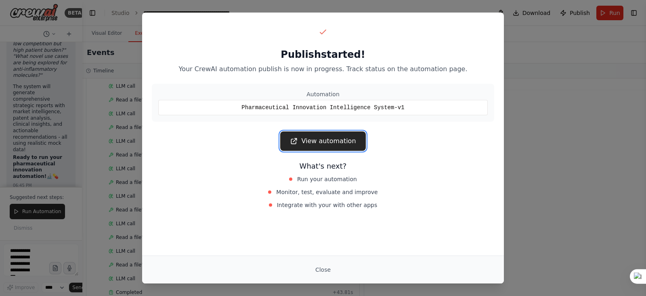
scroll to position [10525, 0]
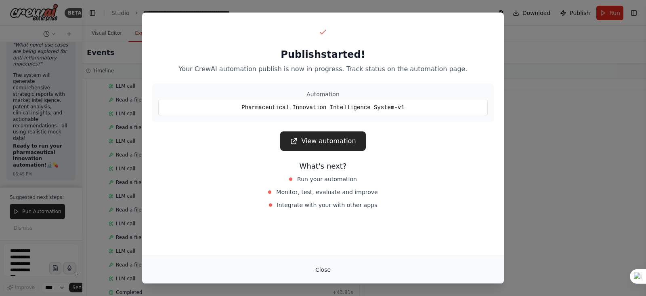
click at [322, 236] on button "Close" at bounding box center [323, 269] width 28 height 15
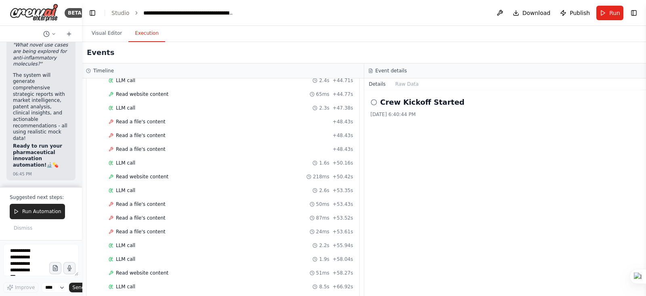
scroll to position [917, 0]
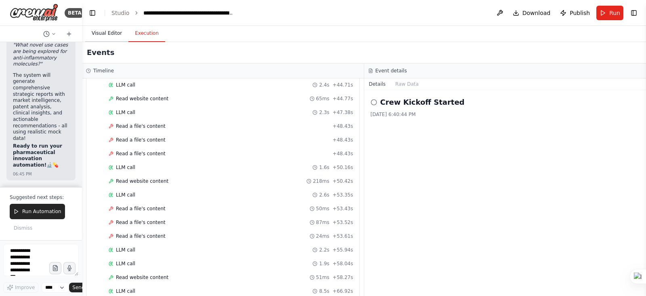
click at [109, 41] on button "Visual Editor" at bounding box center [106, 33] width 43 height 17
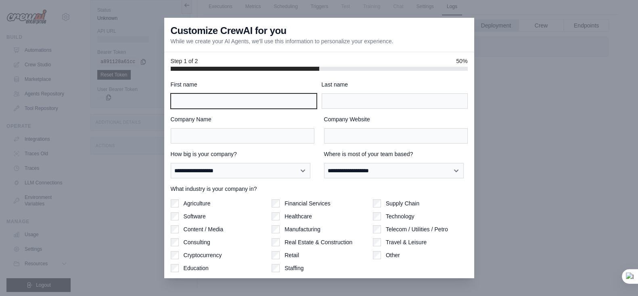
click at [268, 101] on input "First name" at bounding box center [244, 100] width 146 height 15
type input "******"
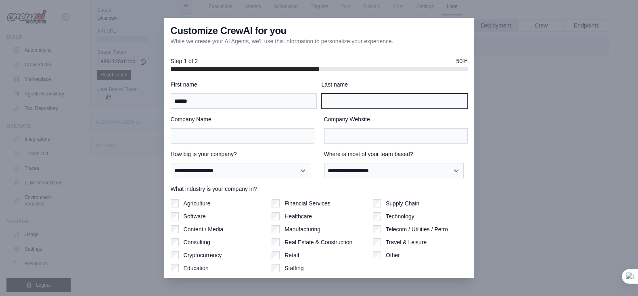
type input "**********"
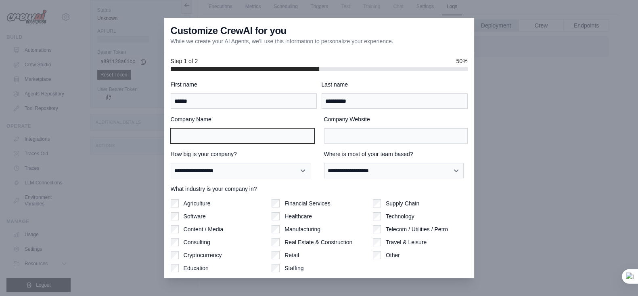
type input "**********"
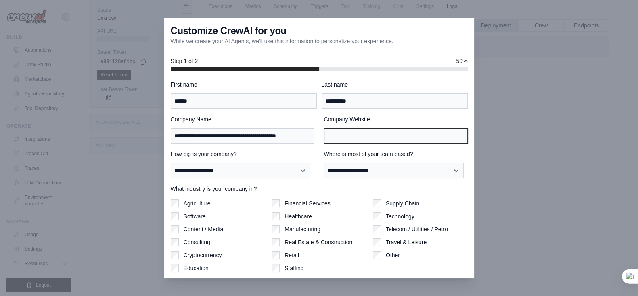
type input "**********"
click at [454, 134] on input "**********" at bounding box center [396, 135] width 144 height 15
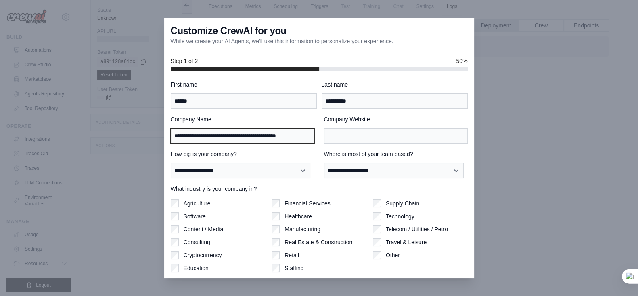
click at [304, 134] on input "**********" at bounding box center [243, 135] width 144 height 15
type input "**********"
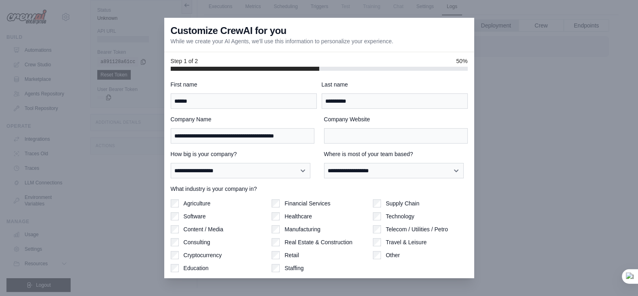
click at [531, 128] on div at bounding box center [319, 148] width 638 height 296
click at [287, 174] on select "**********" at bounding box center [241, 170] width 140 height 15
select select "**********"
click at [171, 163] on select "**********" at bounding box center [241, 170] width 140 height 15
click at [377, 166] on select "**********" at bounding box center [394, 170] width 140 height 15
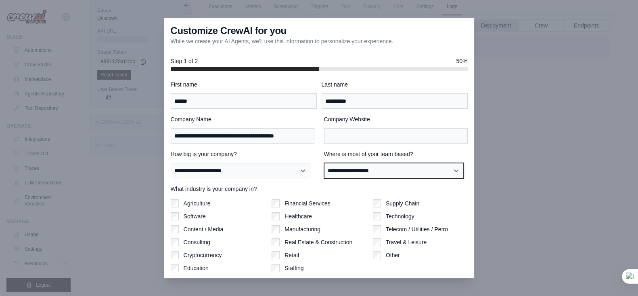
click at [385, 164] on select "**********" at bounding box center [394, 170] width 140 height 15
select select "**********"
click at [324, 163] on select "**********" at bounding box center [394, 170] width 140 height 15
click at [369, 166] on select "**********" at bounding box center [394, 170] width 140 height 15
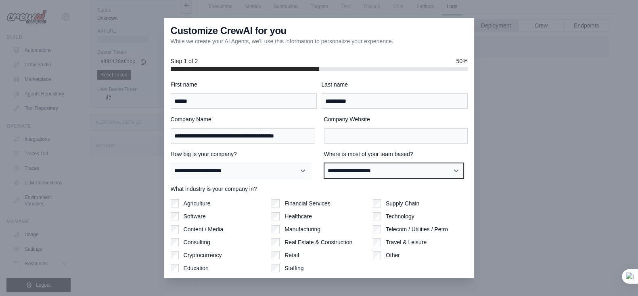
click at [324, 163] on select "**********" at bounding box center [394, 170] width 140 height 15
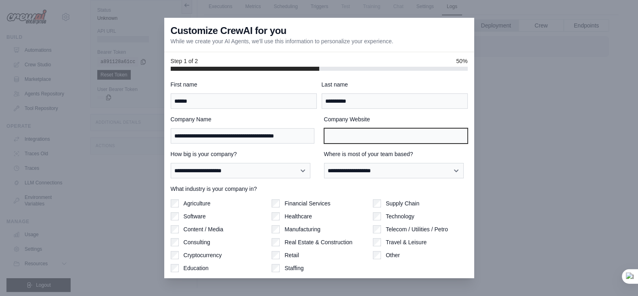
click at [363, 138] on input "Company Website" at bounding box center [396, 135] width 144 height 15
type input "**"
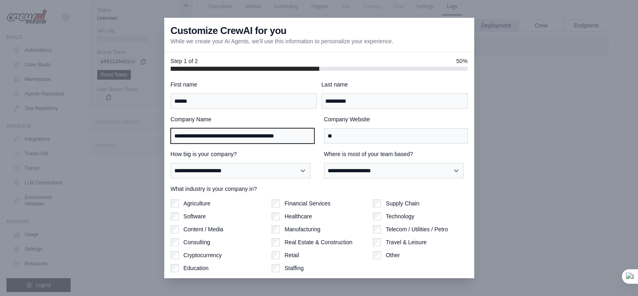
click at [306, 135] on input "**********" at bounding box center [243, 135] width 144 height 15
type input "**"
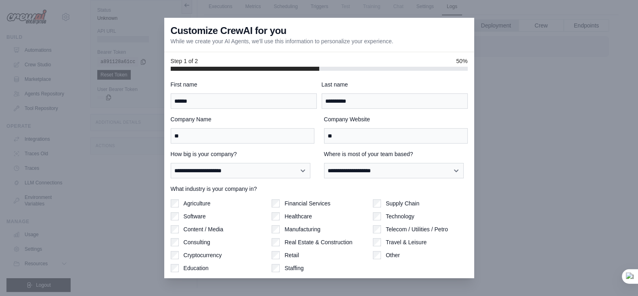
click at [606, 138] on div at bounding box center [319, 148] width 638 height 296
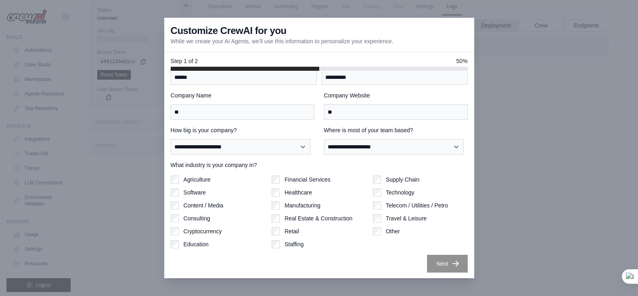
click at [194, 191] on label "Software" at bounding box center [195, 192] width 22 height 8
click at [373, 168] on div "What industry is your company in? Agriculture Software Content / Media Consulti…" at bounding box center [319, 204] width 297 height 87
click at [452, 262] on icon "button" at bounding box center [456, 263] width 8 height 8
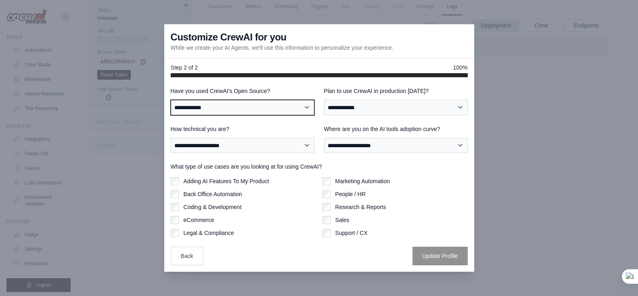
click at [304, 105] on select "**********" at bounding box center [243, 107] width 144 height 15
select select "**********"
click at [171, 100] on select "**********" at bounding box center [243, 107] width 144 height 15
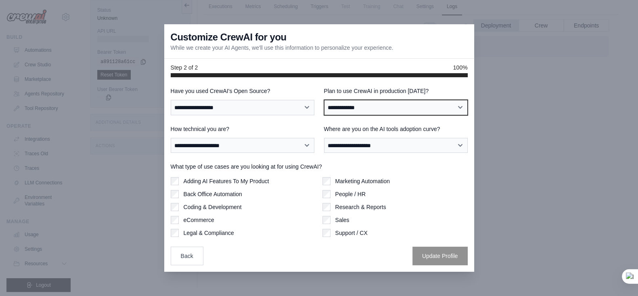
click at [391, 107] on select "**********" at bounding box center [396, 107] width 144 height 15
select select "*****"
click at [324, 100] on select "**********" at bounding box center [396, 107] width 144 height 15
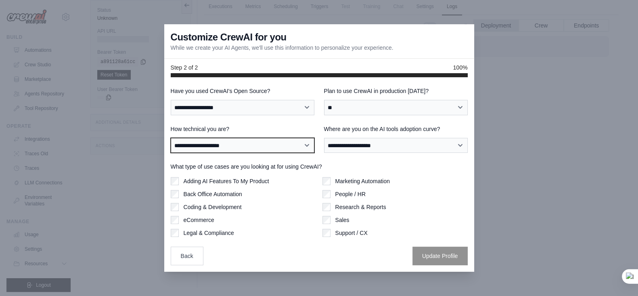
click at [294, 144] on select "**********" at bounding box center [243, 145] width 144 height 15
click at [171, 138] on select "**********" at bounding box center [243, 145] width 144 height 15
click at [295, 142] on select "**********" at bounding box center [243, 145] width 144 height 15
select select "**********"
click at [171, 138] on select "**********" at bounding box center [243, 145] width 144 height 15
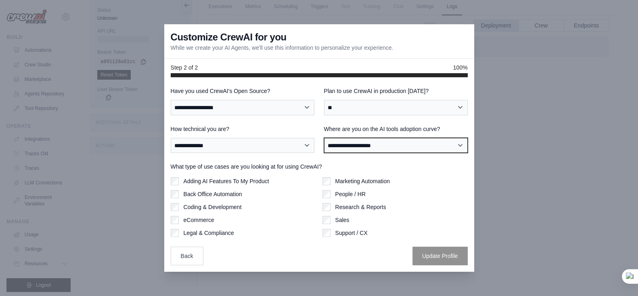
click at [385, 139] on select "**********" at bounding box center [396, 145] width 144 height 15
select select "**********"
click at [324, 138] on select "**********" at bounding box center [396, 145] width 144 height 15
click at [234, 184] on label "Adding AI Features To My Product" at bounding box center [227, 181] width 86 height 8
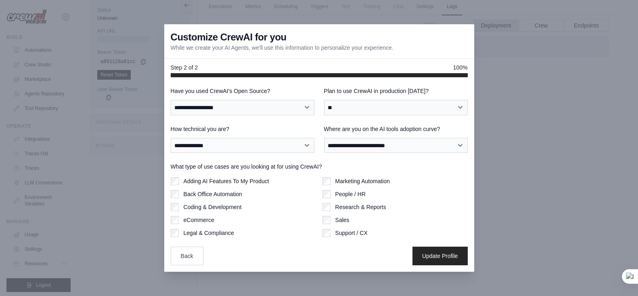
click at [239, 203] on label "Coding & Development" at bounding box center [213, 207] width 58 height 8
click at [214, 222] on label "eCommerce" at bounding box center [199, 220] width 31 height 8
click at [431, 251] on button "Update Profile" at bounding box center [440, 255] width 55 height 19
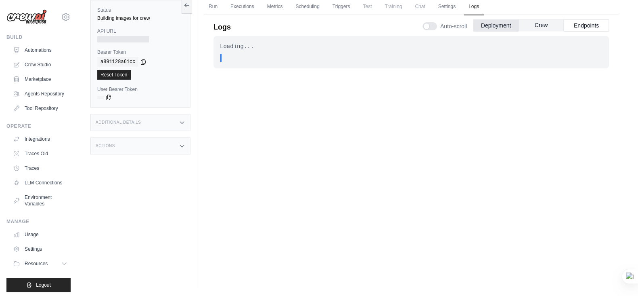
click at [530, 23] on button "Crew" at bounding box center [541, 25] width 45 height 12
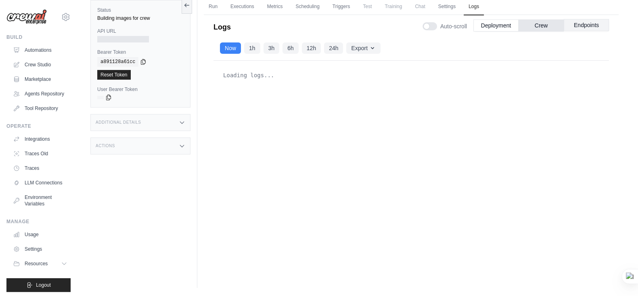
click at [592, 26] on button "Endpoints" at bounding box center [586, 25] width 45 height 12
click at [506, 26] on button "Deployment" at bounding box center [496, 25] width 45 height 12
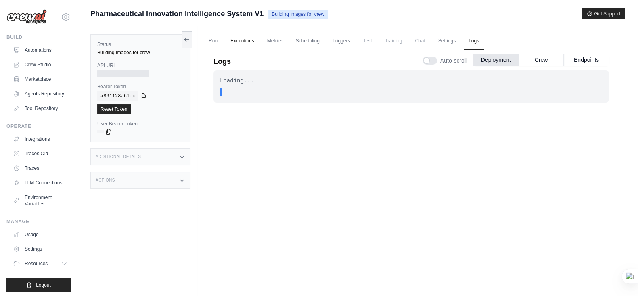
click at [250, 41] on link "Executions" at bounding box center [243, 41] width 34 height 17
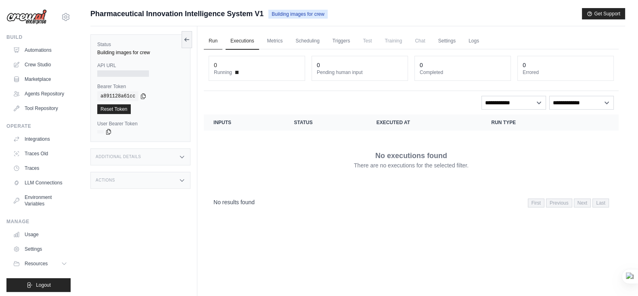
click at [219, 38] on link "Run" at bounding box center [213, 41] width 19 height 17
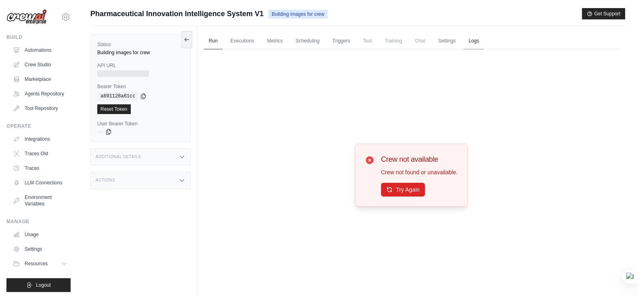
click at [467, 36] on link "Logs" at bounding box center [474, 41] width 20 height 17
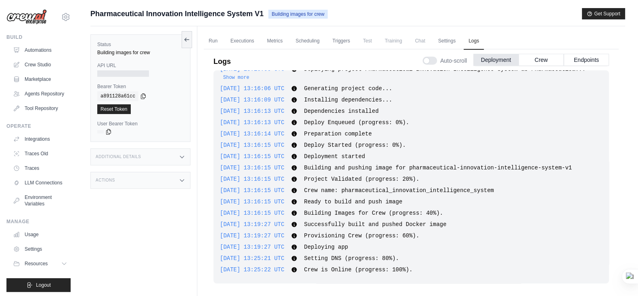
scroll to position [34, 0]
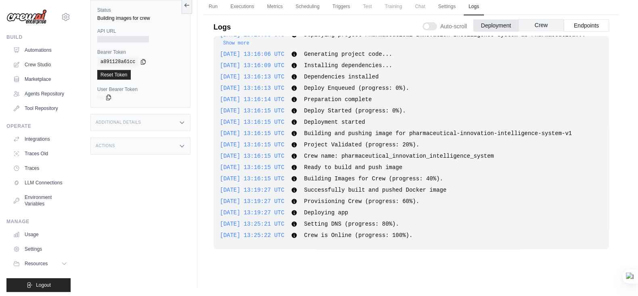
click at [534, 23] on button "Crew" at bounding box center [541, 25] width 45 height 12
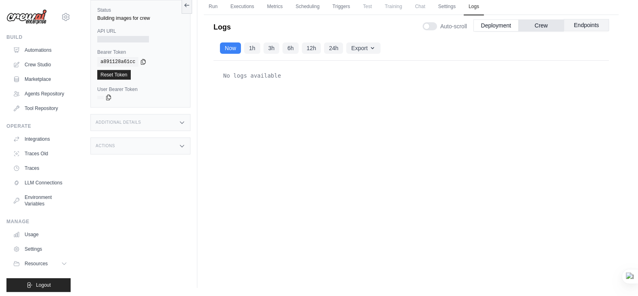
click at [581, 23] on button "Endpoints" at bounding box center [586, 25] width 45 height 12
click at [497, 23] on button "Deployment" at bounding box center [496, 25] width 45 height 12
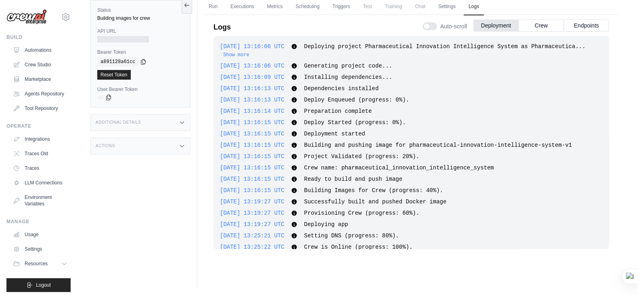
scroll to position [0, 0]
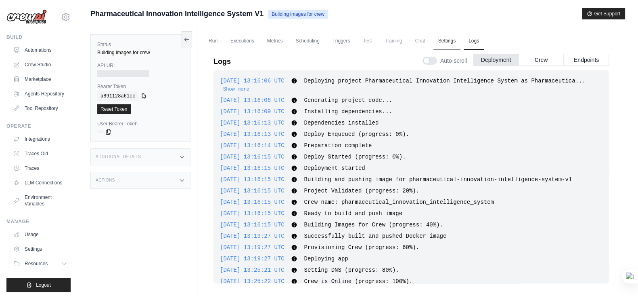
click at [446, 36] on link "Settings" at bounding box center [447, 41] width 27 height 17
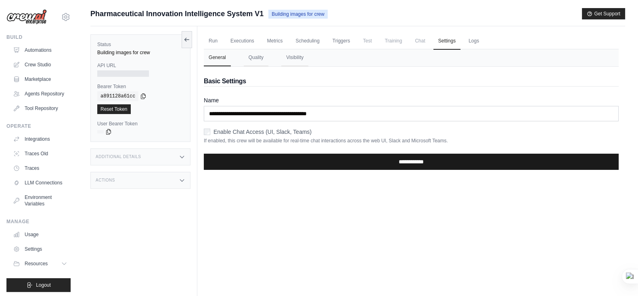
click at [449, 160] on input "**********" at bounding box center [411, 161] width 415 height 16
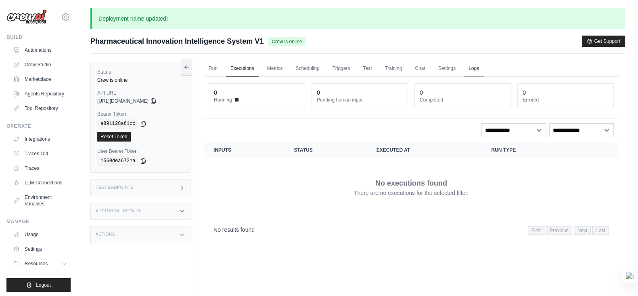
click at [477, 66] on link "Logs" at bounding box center [474, 68] width 20 height 17
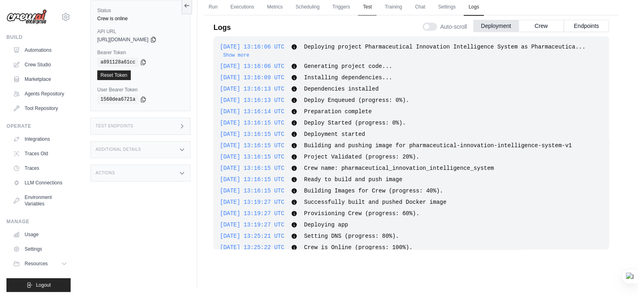
click at [367, 5] on link "Test" at bounding box center [367, 7] width 19 height 17
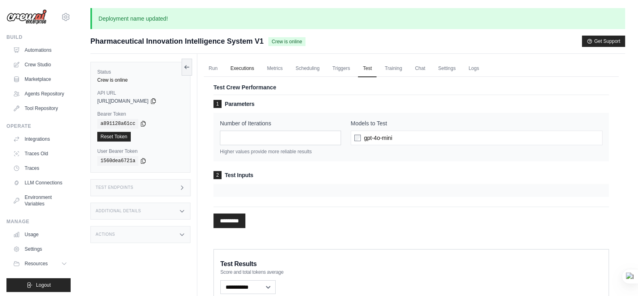
click at [255, 69] on link "Executions" at bounding box center [243, 68] width 34 height 17
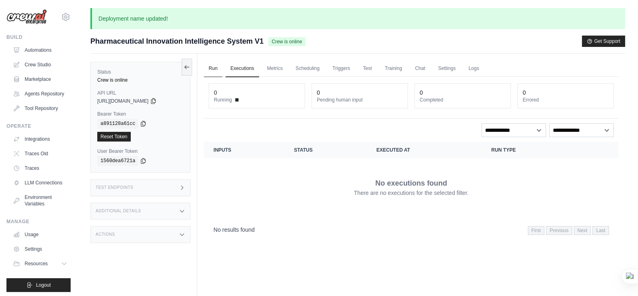
click at [208, 72] on link "Run" at bounding box center [213, 68] width 19 height 17
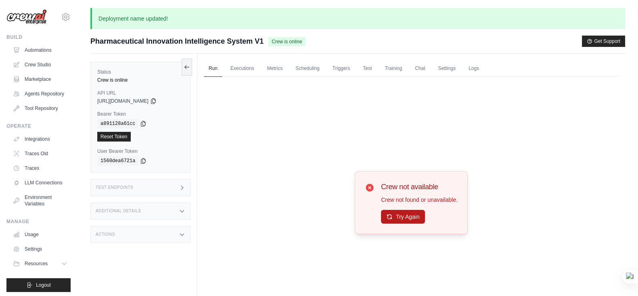
drag, startPoint x: 394, startPoint y: 207, endPoint x: 394, endPoint y: 219, distance: 12.1
click at [394, 219] on div "Crew not available Crew not found or unavailable. Try Again" at bounding box center [419, 202] width 77 height 43
click at [394, 219] on button "Try Again" at bounding box center [403, 217] width 44 height 14
click at [469, 69] on link "Logs" at bounding box center [474, 68] width 20 height 17
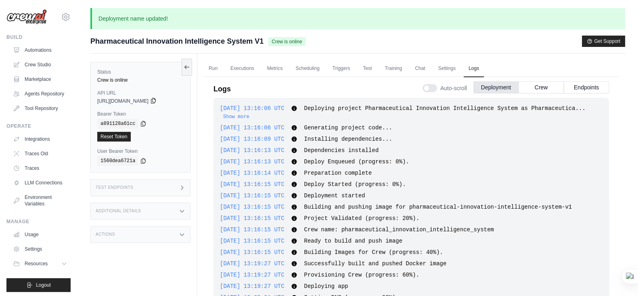
click at [157, 99] on icon at bounding box center [153, 100] width 6 height 6
click at [218, 69] on link "Run" at bounding box center [213, 68] width 19 height 17
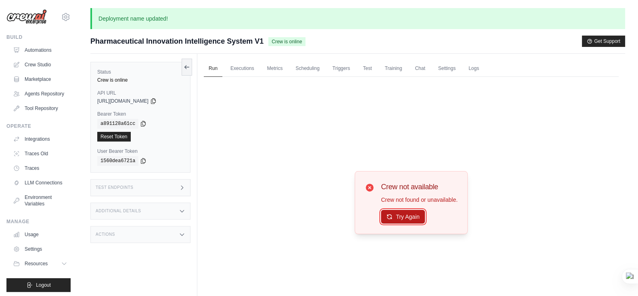
click at [411, 213] on button "Try Again" at bounding box center [403, 217] width 44 height 14
click at [420, 69] on link "Chat" at bounding box center [420, 68] width 20 height 17
click at [426, 65] on link "Chat" at bounding box center [420, 68] width 20 height 17
click at [476, 65] on link "Logs" at bounding box center [474, 68] width 20 height 17
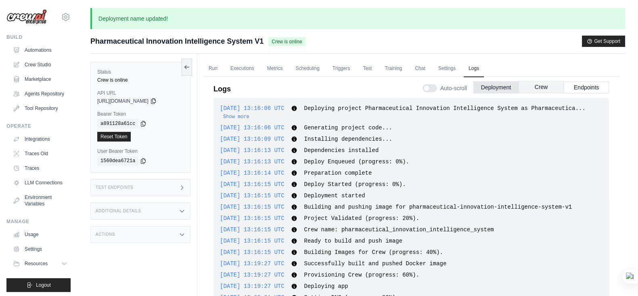
click at [543, 88] on button "Crew" at bounding box center [541, 87] width 45 height 12
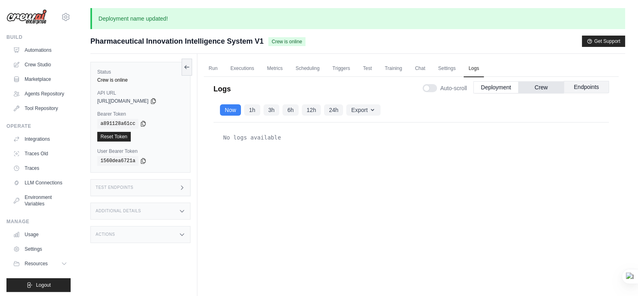
click at [583, 84] on button "Endpoints" at bounding box center [586, 87] width 45 height 12
click at [491, 85] on button "Deployment" at bounding box center [496, 87] width 45 height 12
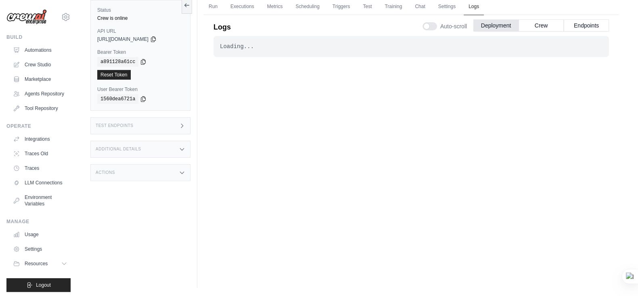
click at [473, 6] on link "Logs" at bounding box center [474, 6] width 20 height 17
